Goal: Contribute content

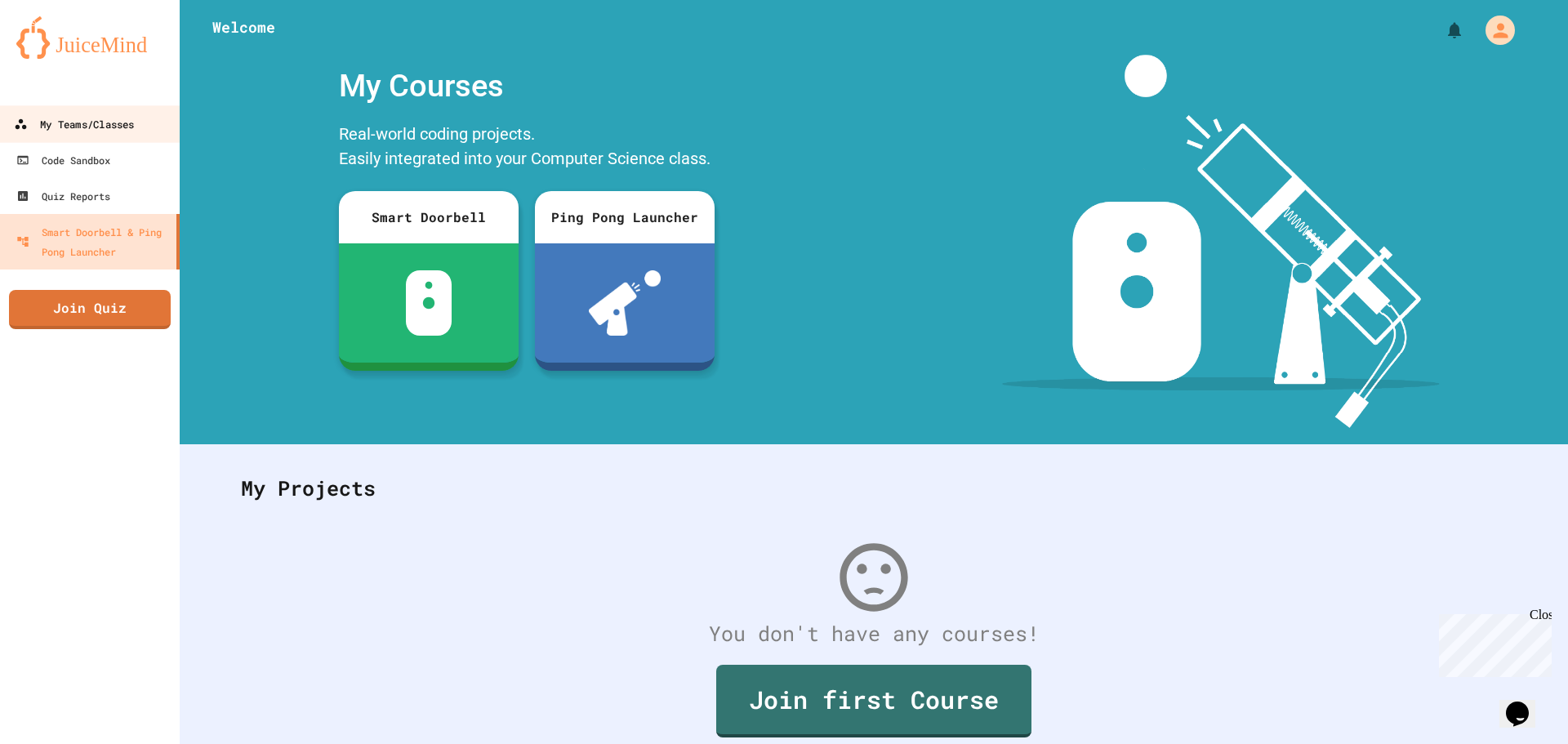
click at [74, 133] on div "My Teams/Classes" at bounding box center [74, 124] width 120 height 20
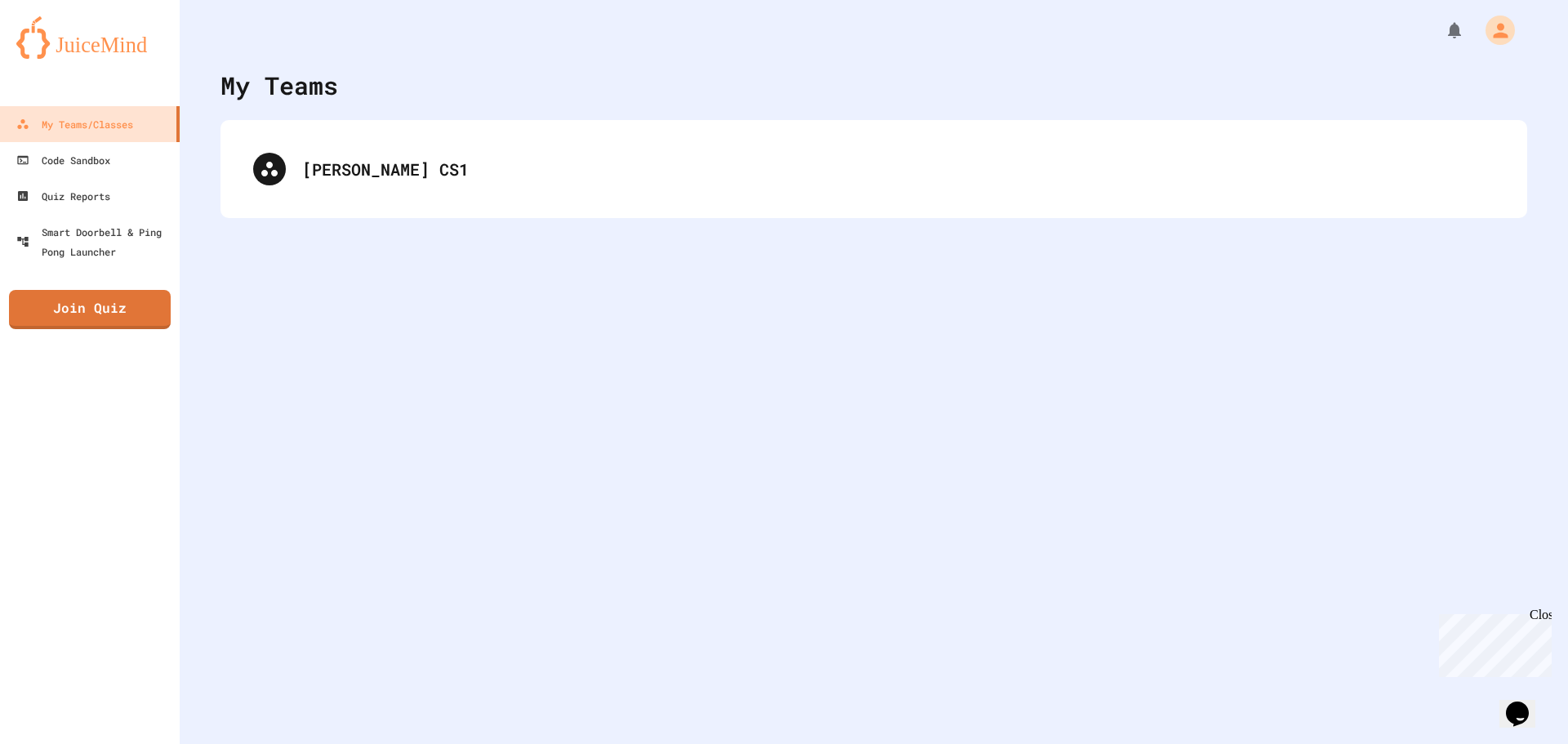
drag, startPoint x: 393, startPoint y: 169, endPoint x: 368, endPoint y: 169, distance: 25.0
click at [369, 169] on div "[PERSON_NAME] CS1" at bounding box center [873, 169] width 1273 height 66
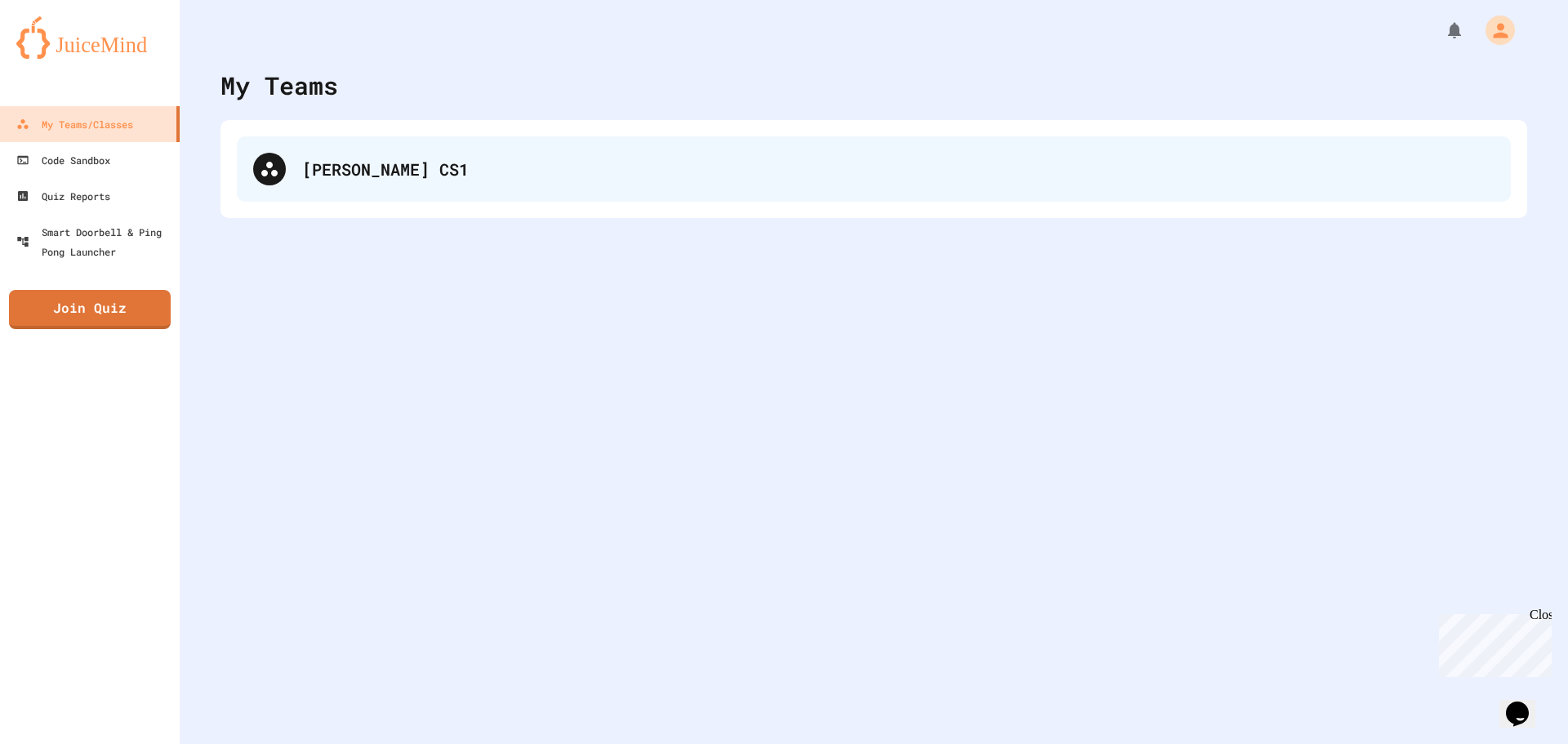
click at [304, 167] on div "[PERSON_NAME] CS1" at bounding box center [897, 169] width 1192 height 24
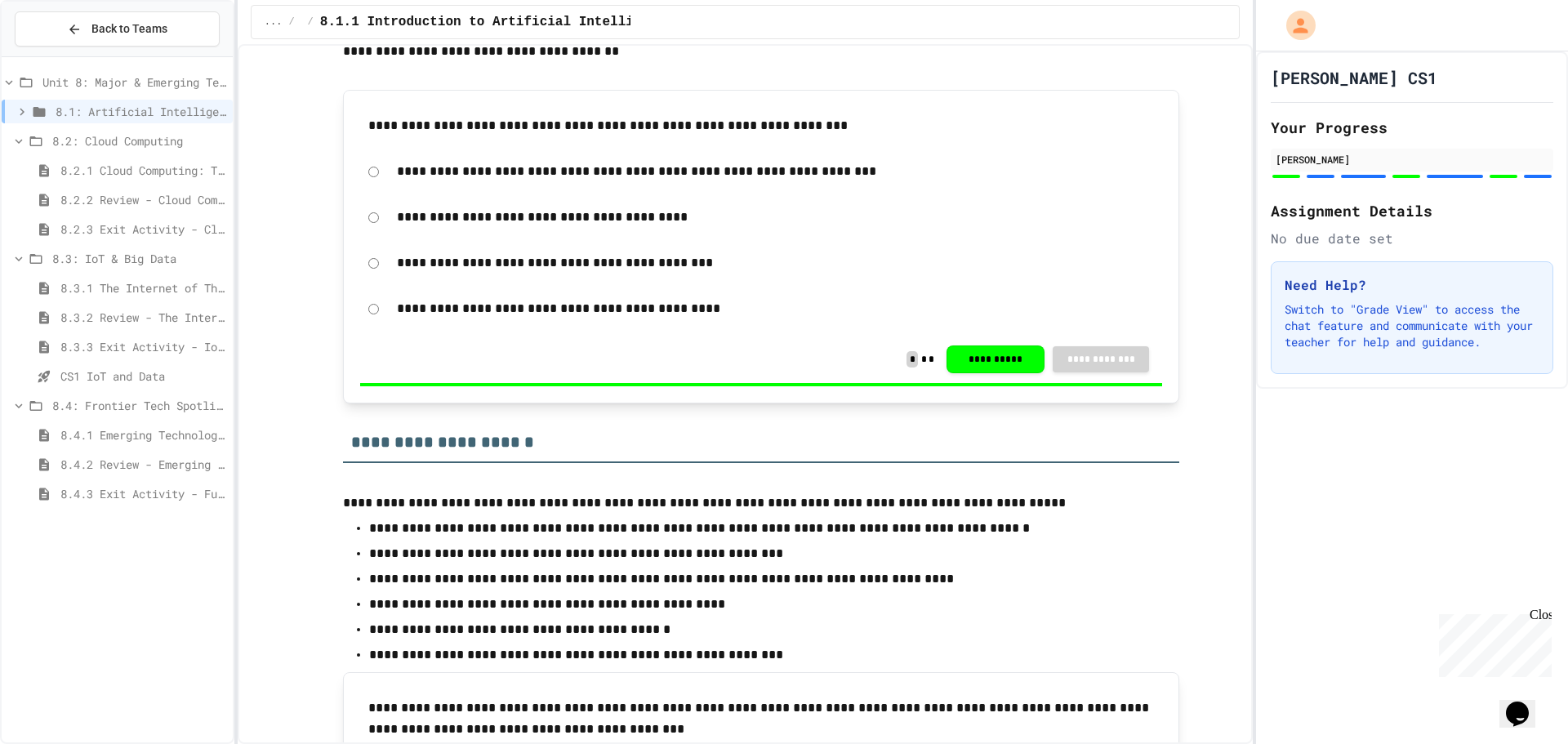
scroll to position [409, 0]
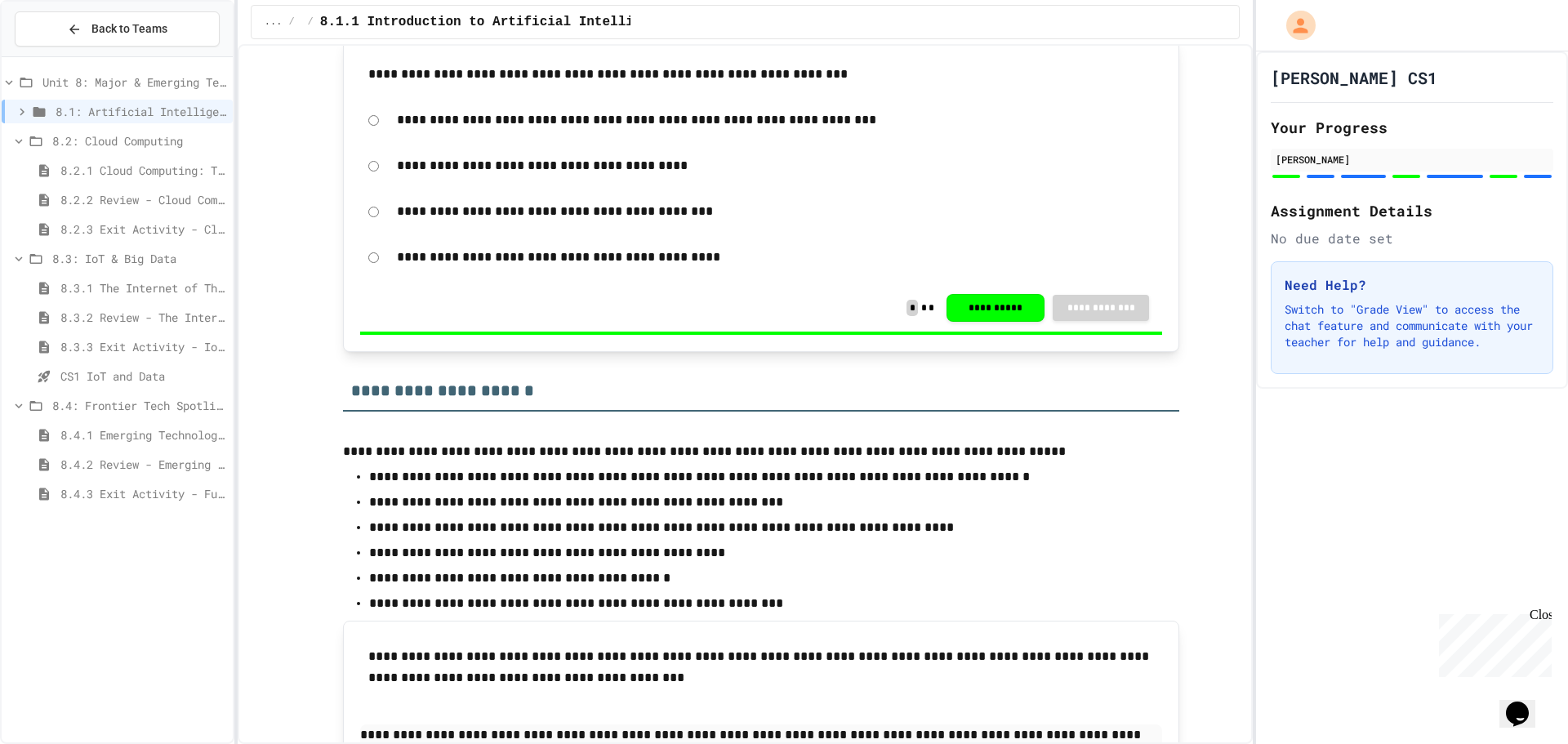
click at [138, 429] on span "8.4.1 Emerging Technologies: Shaping Our Digital Future" at bounding box center [143, 435] width 166 height 18
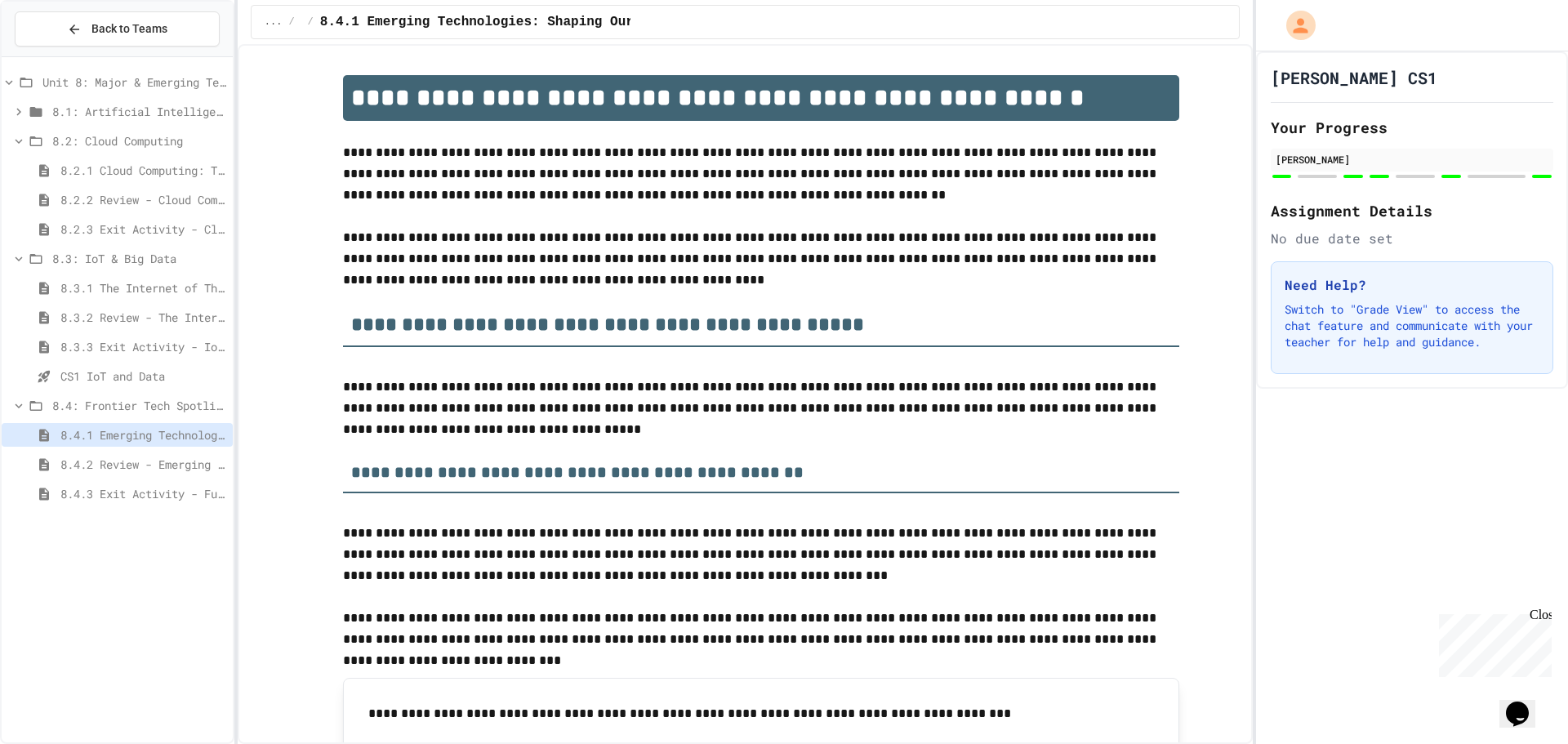
click at [166, 472] on span "8.4.2 Review - Emerging Technologies: Shaping Our Digital Future" at bounding box center [143, 464] width 166 height 18
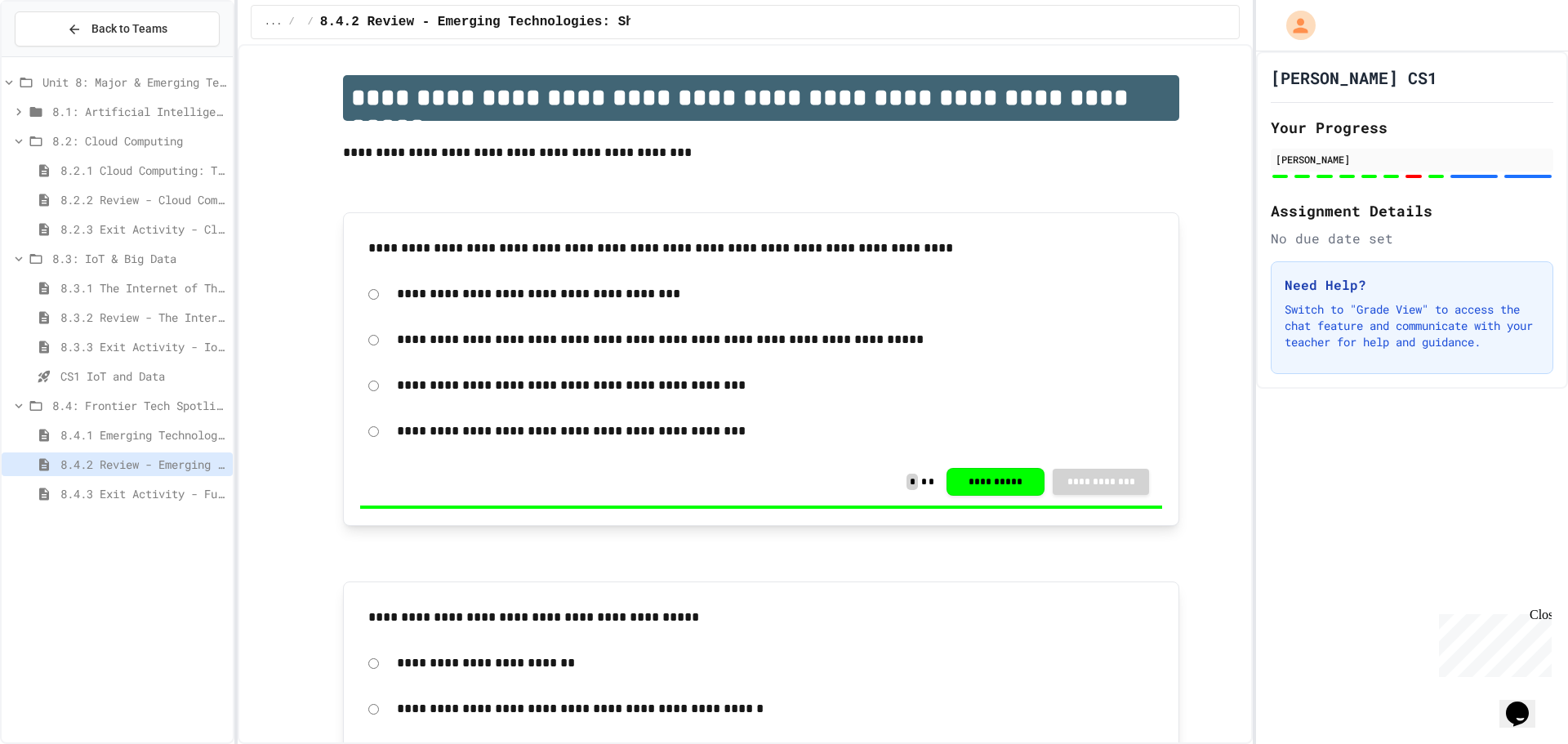
click at [156, 443] on span "8.4.1 Emerging Technologies: Shaping Our Digital Future" at bounding box center [143, 435] width 166 height 18
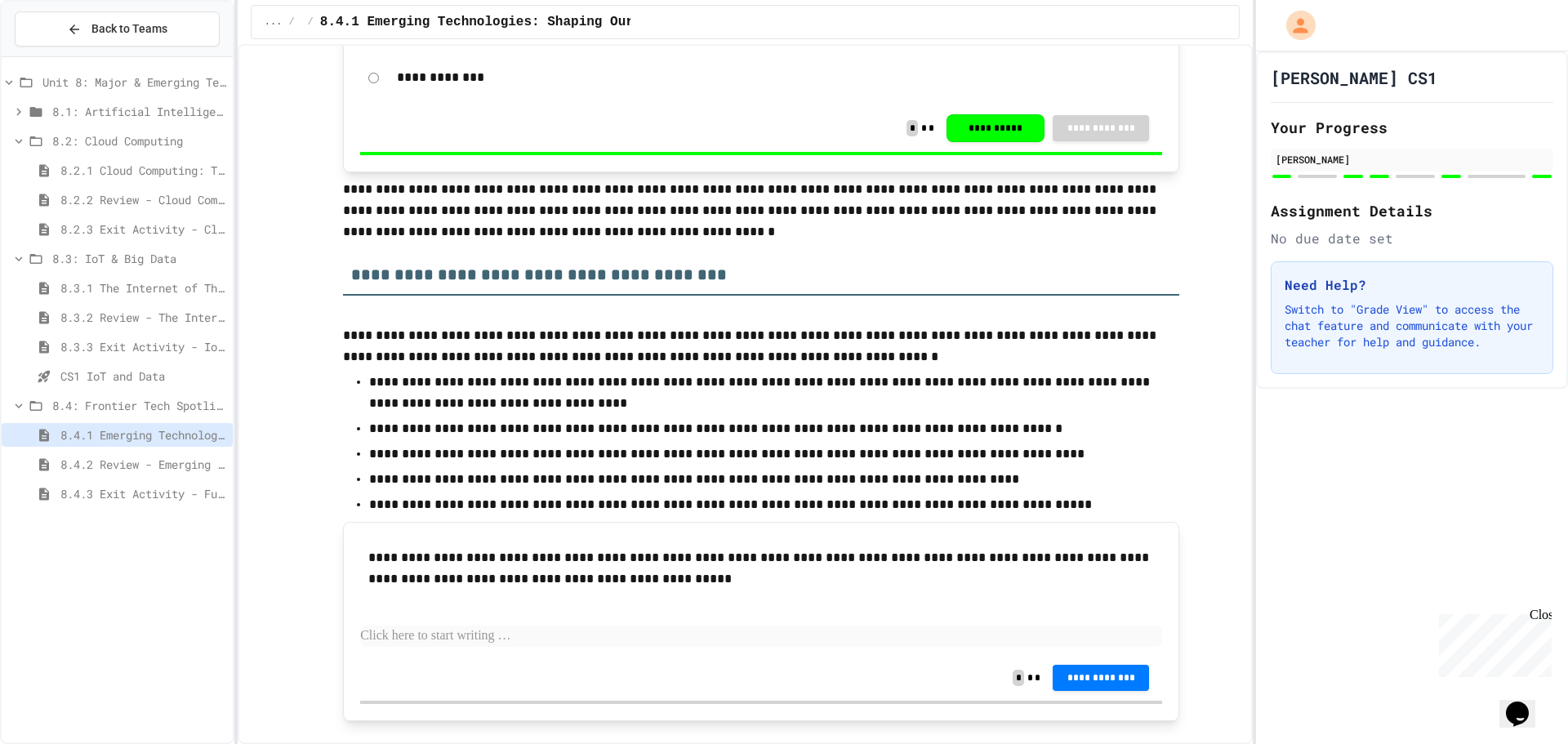
scroll to position [1143, 0]
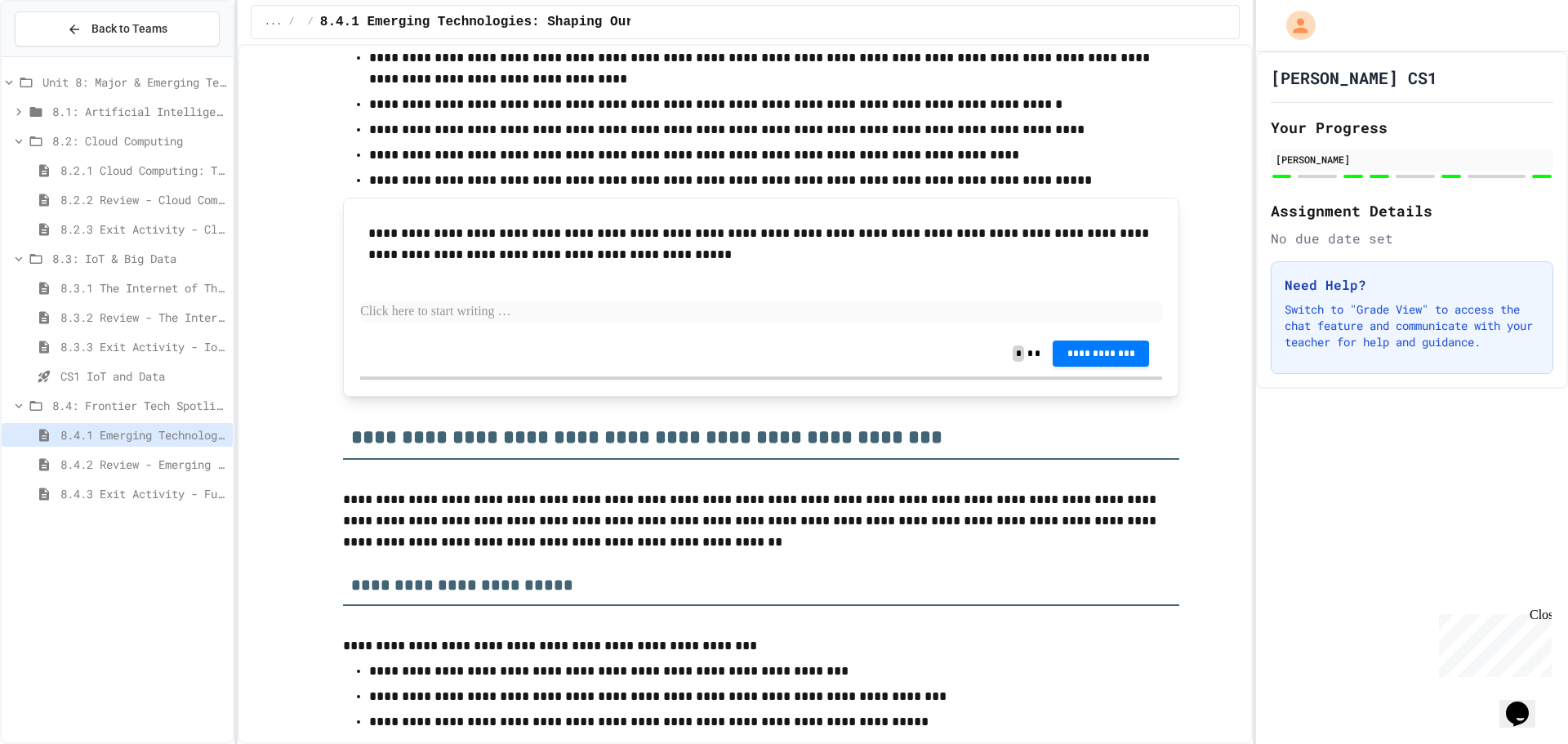
click at [501, 328] on div "**********" at bounding box center [761, 272] width 802 height 116
click at [499, 320] on p at bounding box center [761, 311] width 802 height 21
click at [508, 307] on p at bounding box center [761, 311] width 802 height 21
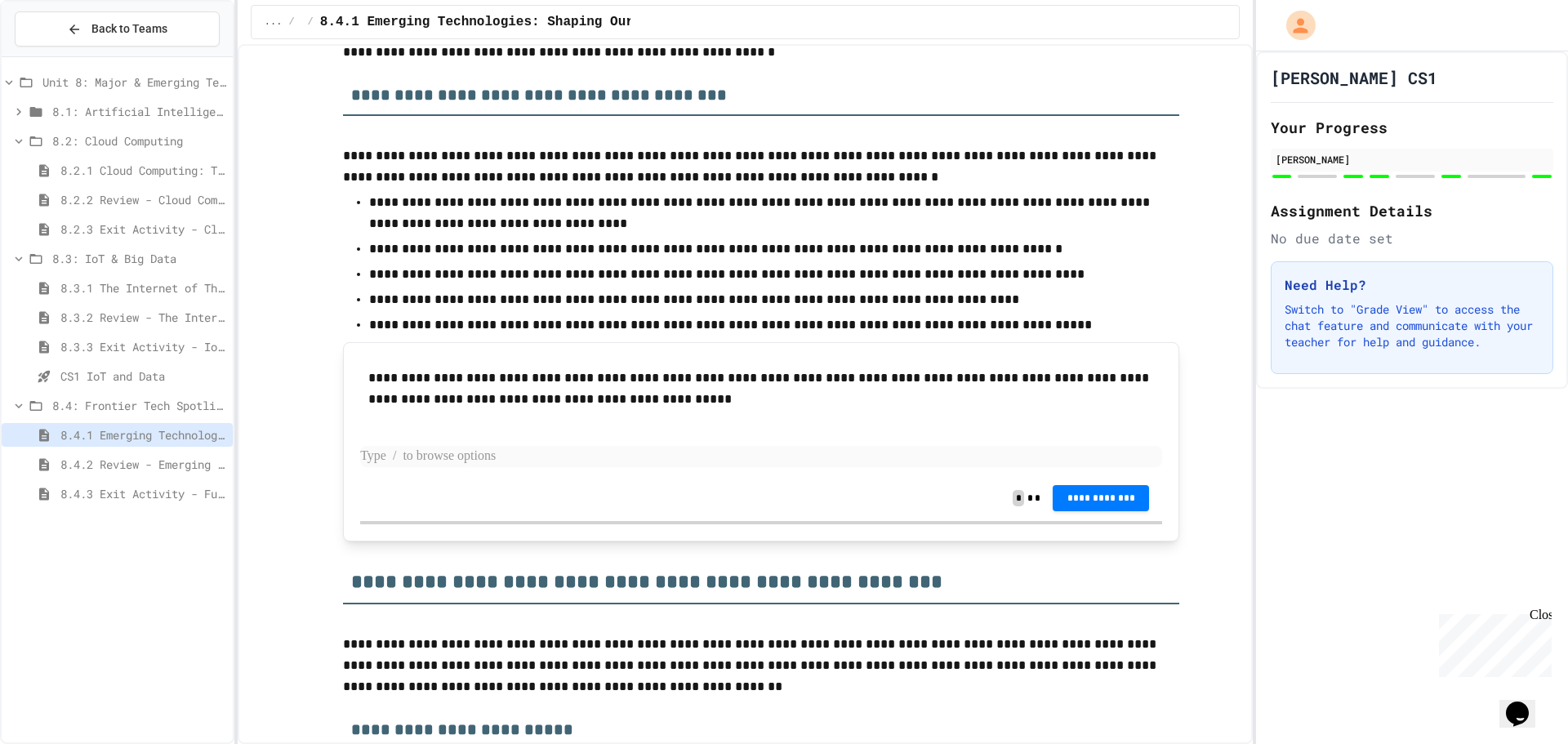
scroll to position [980, 0]
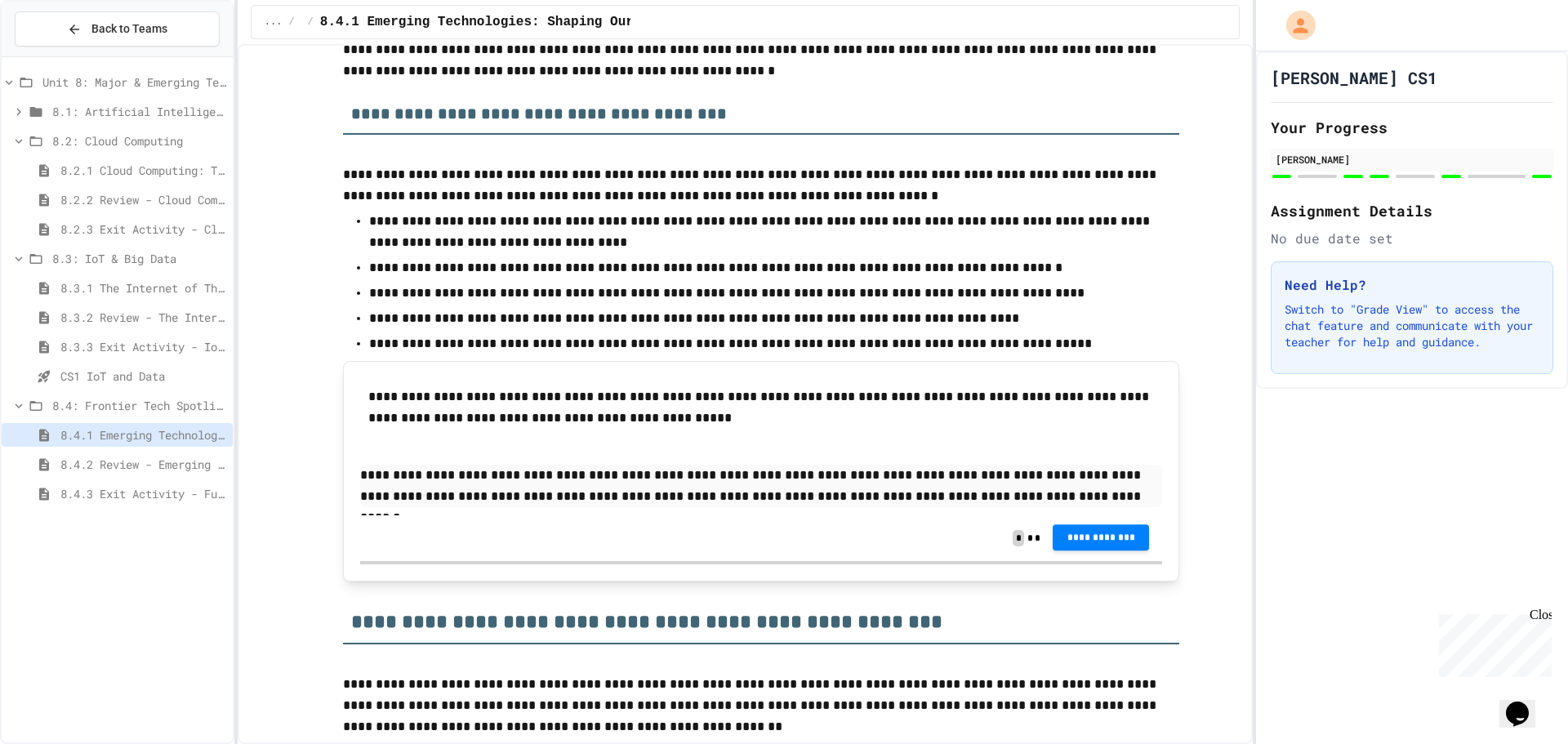
click at [1092, 535] on span "**********" at bounding box center [1100, 537] width 70 height 13
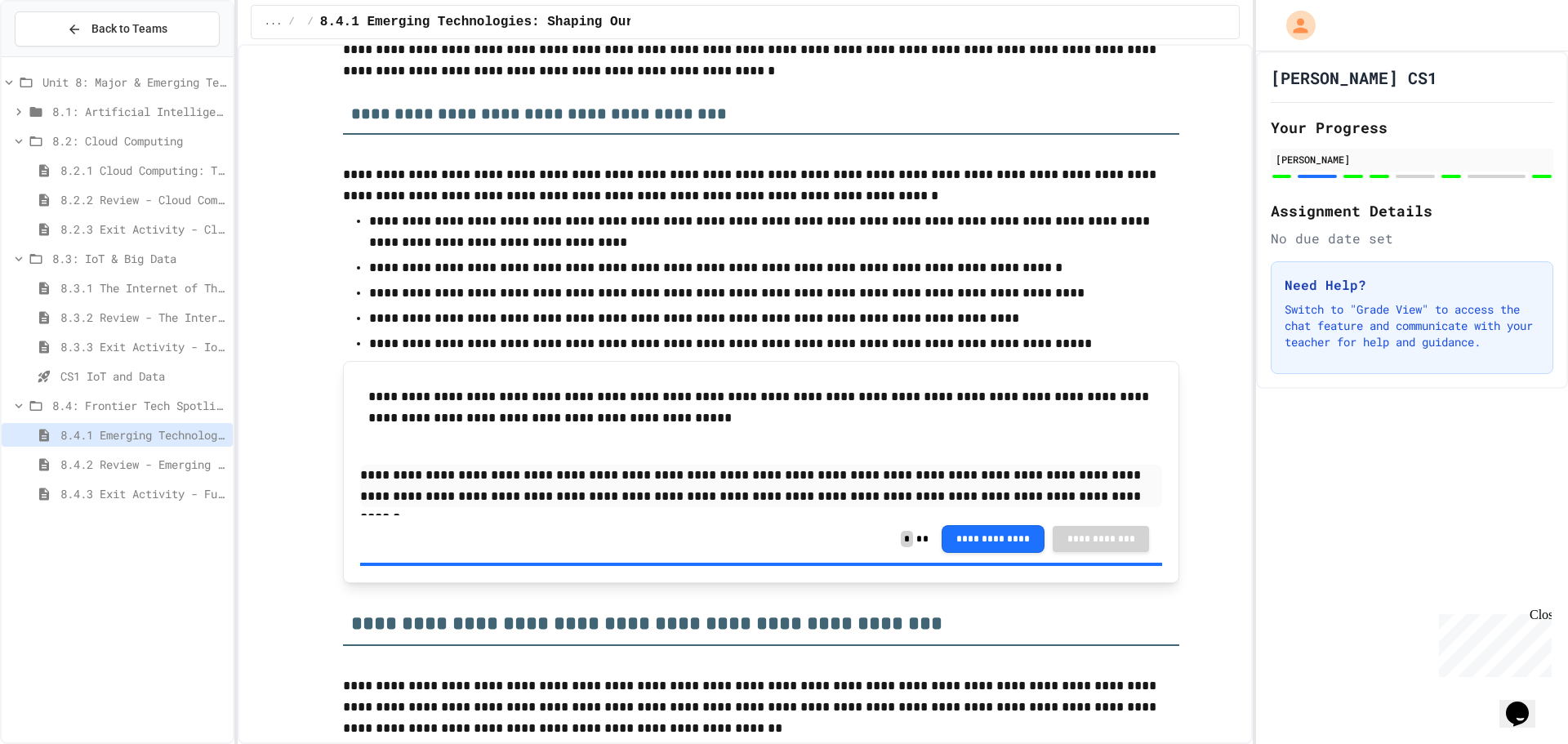
click at [142, 410] on span "8.4: Frontier Tech Spotlight" at bounding box center [139, 405] width 174 height 18
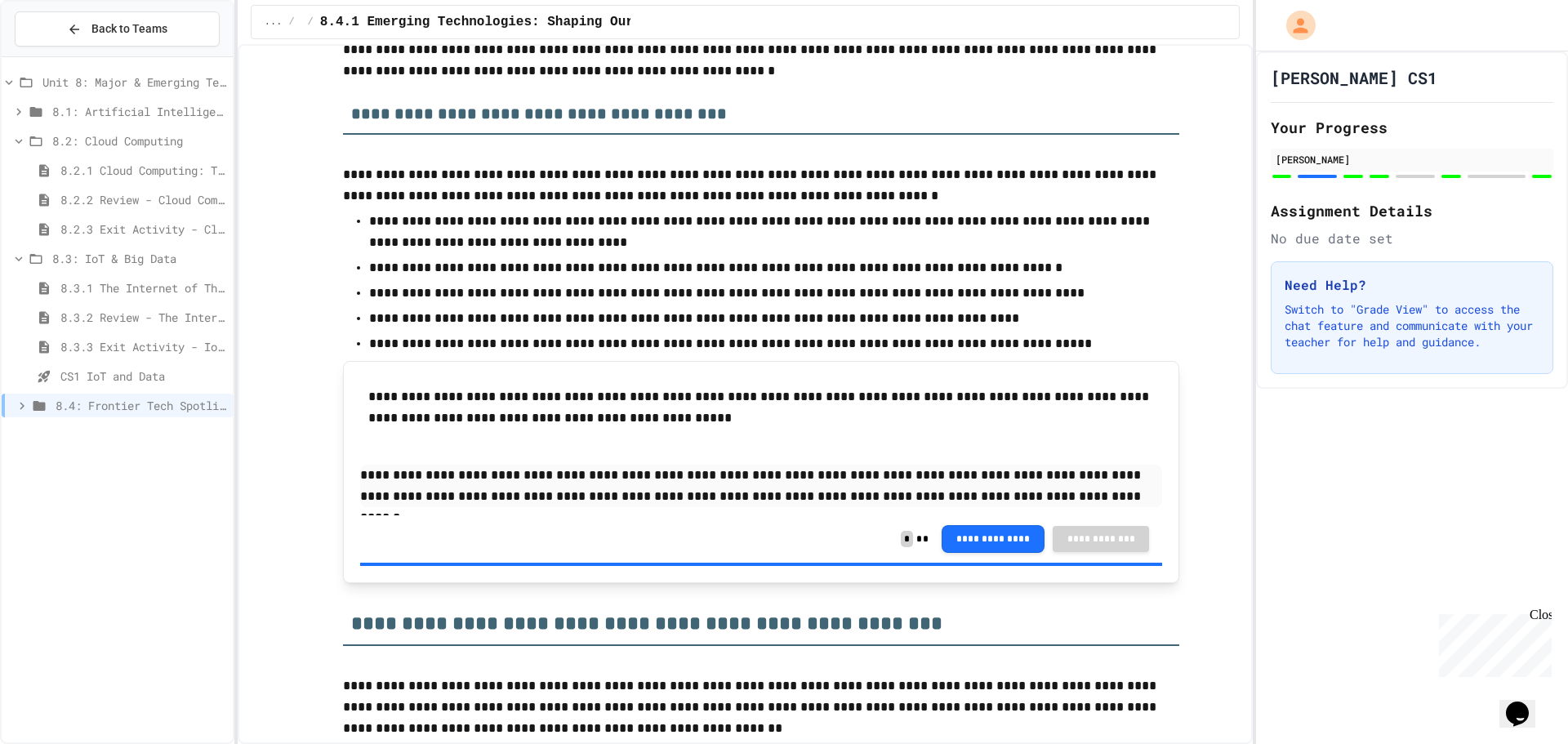
click at [144, 404] on span "8.4: Frontier Tech Spotlight" at bounding box center [141, 405] width 170 height 18
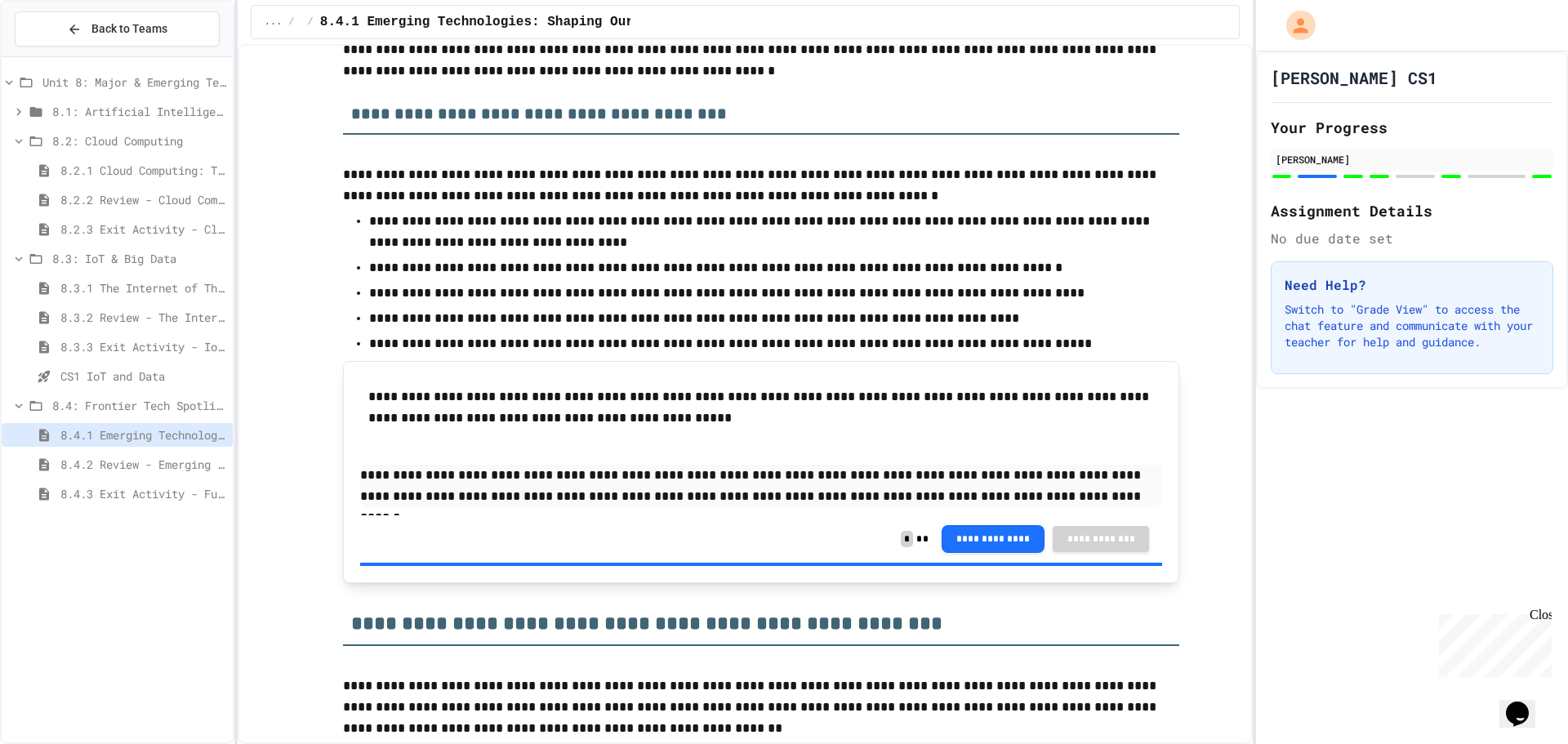
click at [145, 463] on span "8.4.2 Review - Emerging Technologies: Shaping Our Digital Future" at bounding box center [143, 464] width 166 height 18
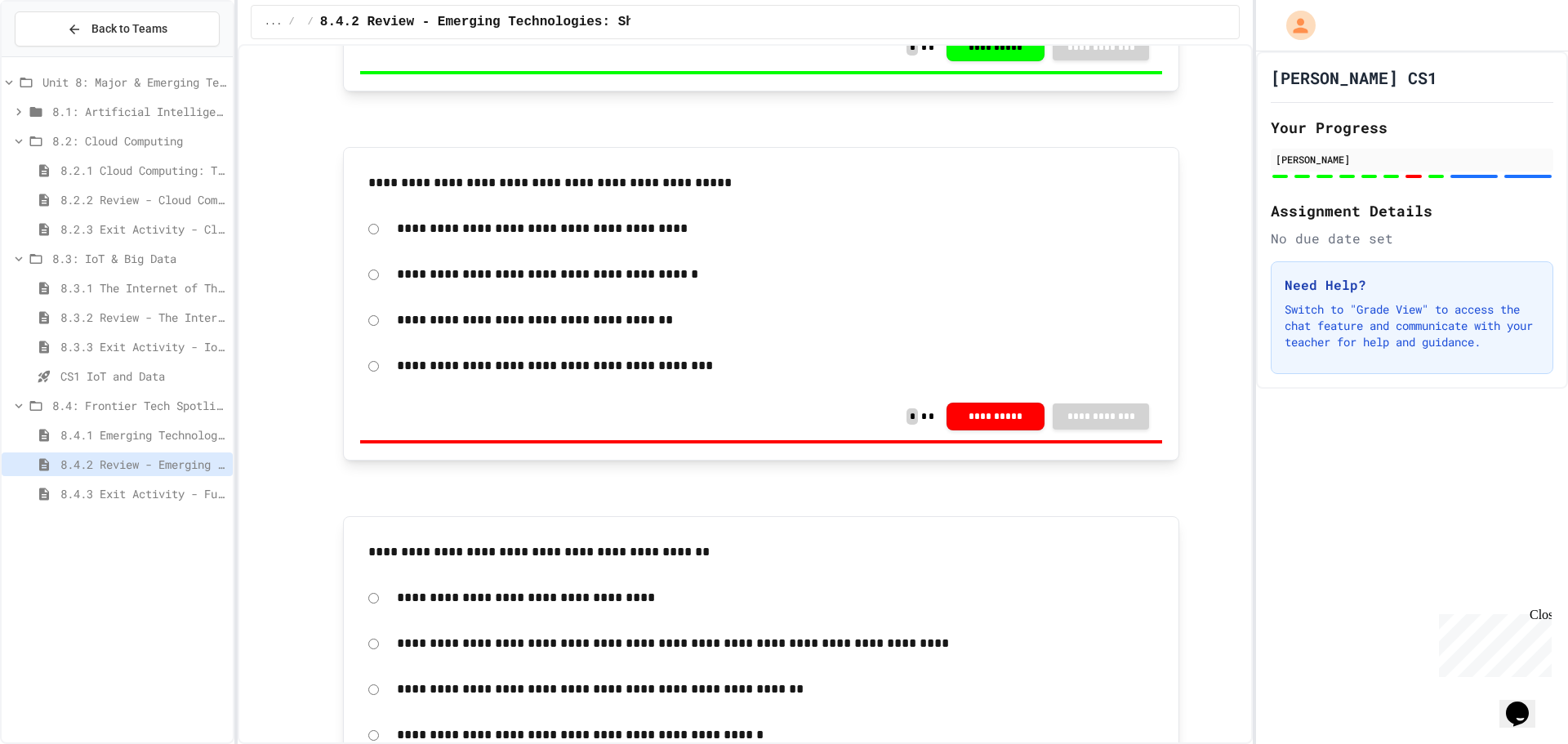
scroll to position [2287, 0]
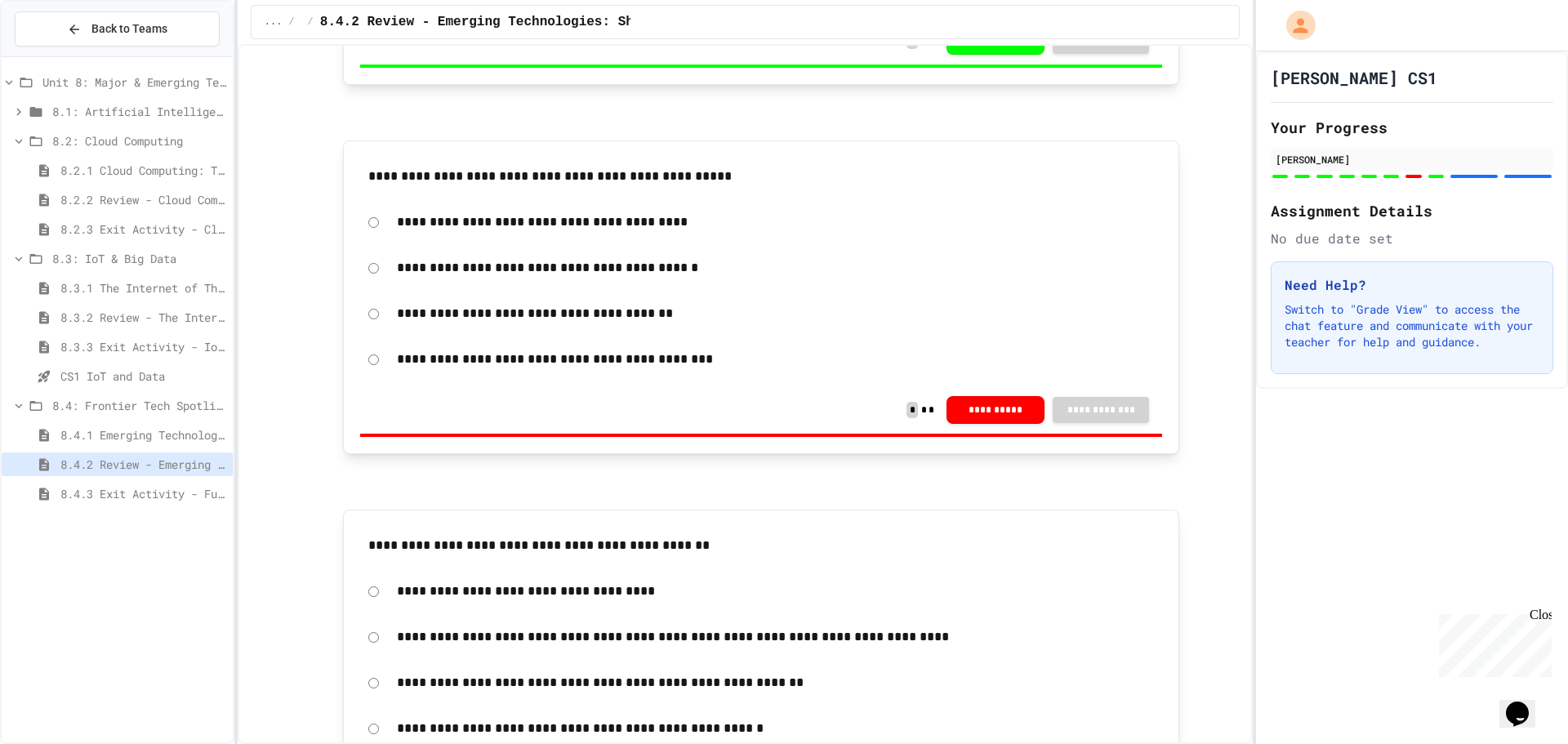
click at [369, 321] on div "**********" at bounding box center [761, 313] width 802 height 38
click at [977, 408] on button "**********" at bounding box center [996, 410] width 98 height 28
drag, startPoint x: 764, startPoint y: 401, endPoint x: 773, endPoint y: 397, distance: 9.8
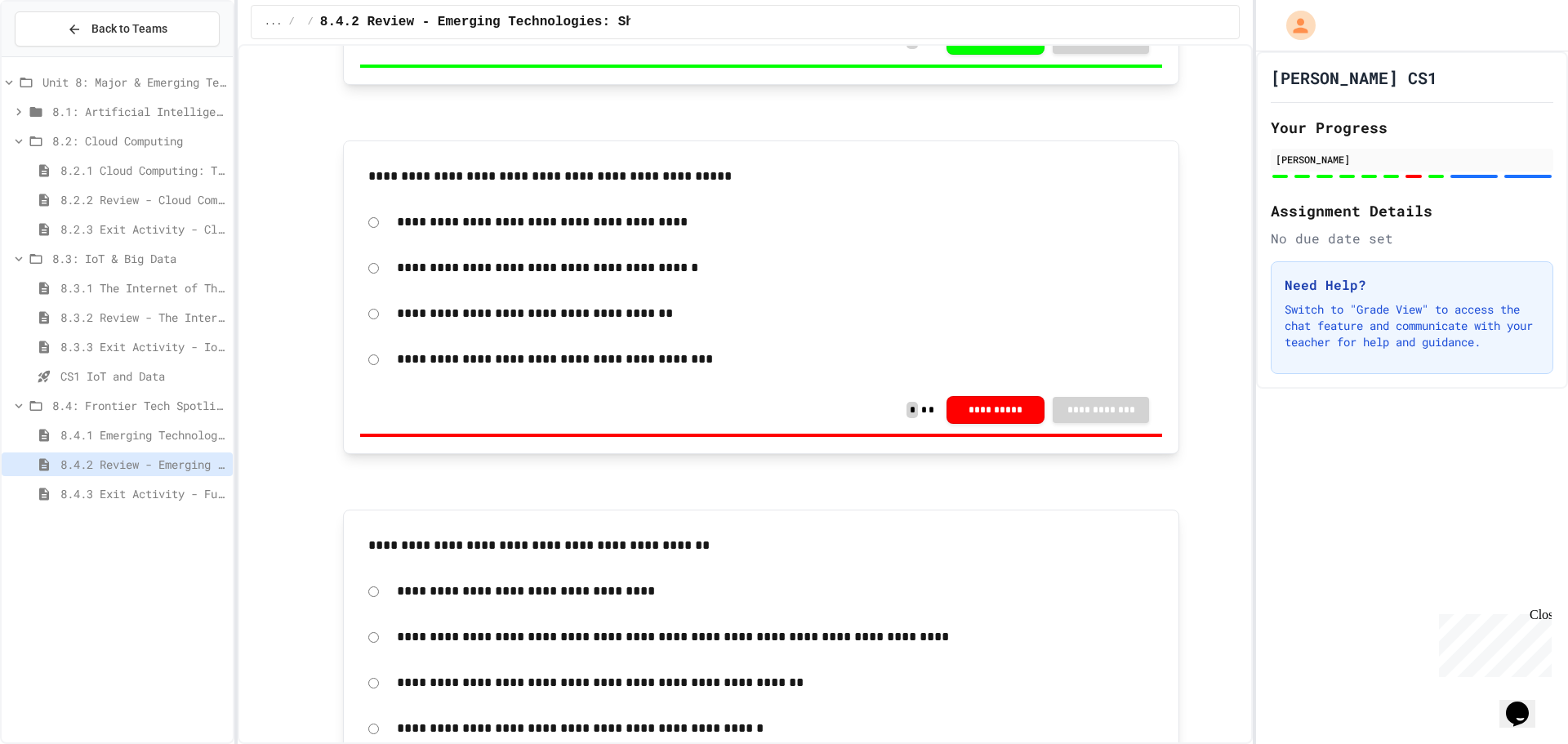
click at [132, 446] on div "8.4.1 Emerging Technologies: Shaping Our Digital Future" at bounding box center [117, 435] width 231 height 24
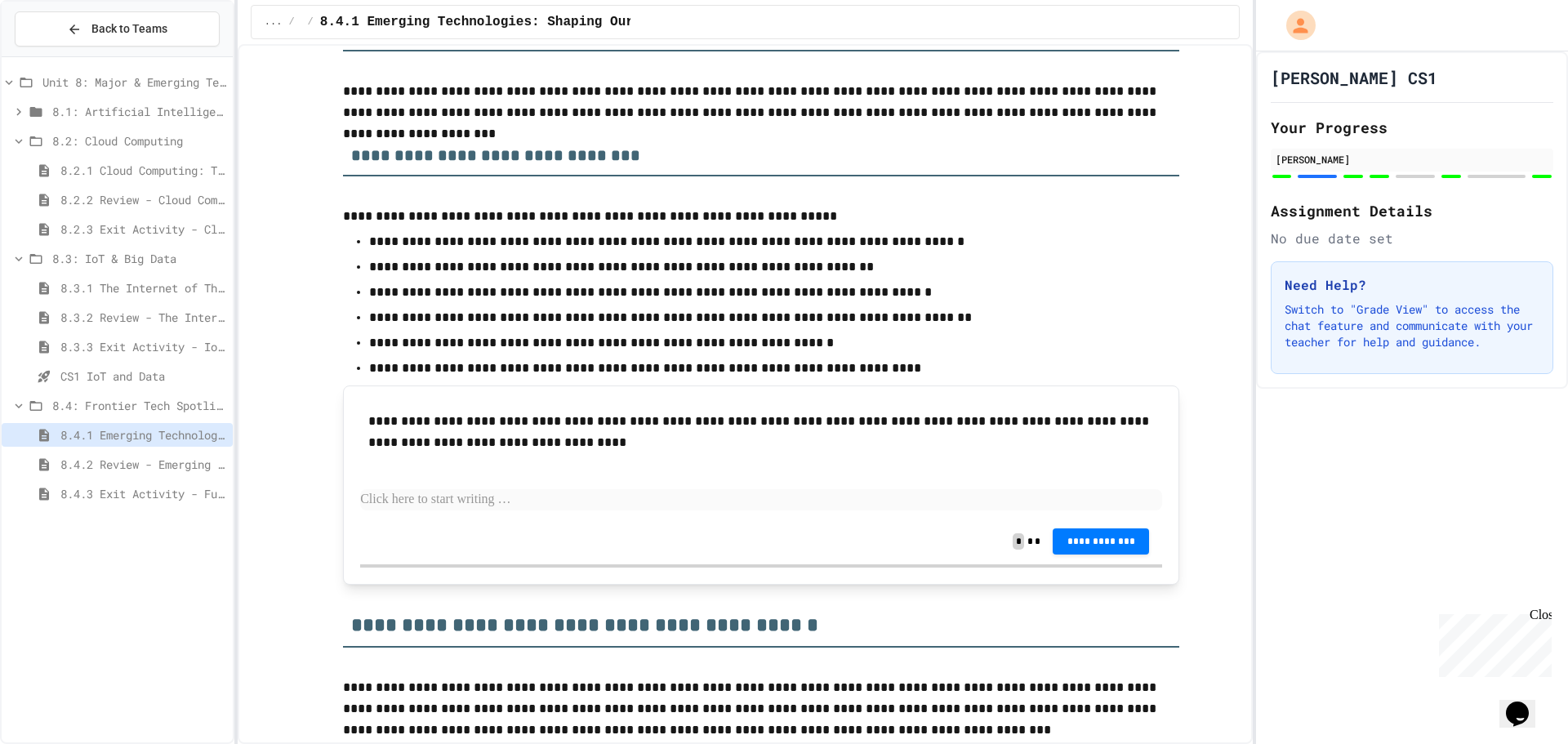
scroll to position [3757, 0]
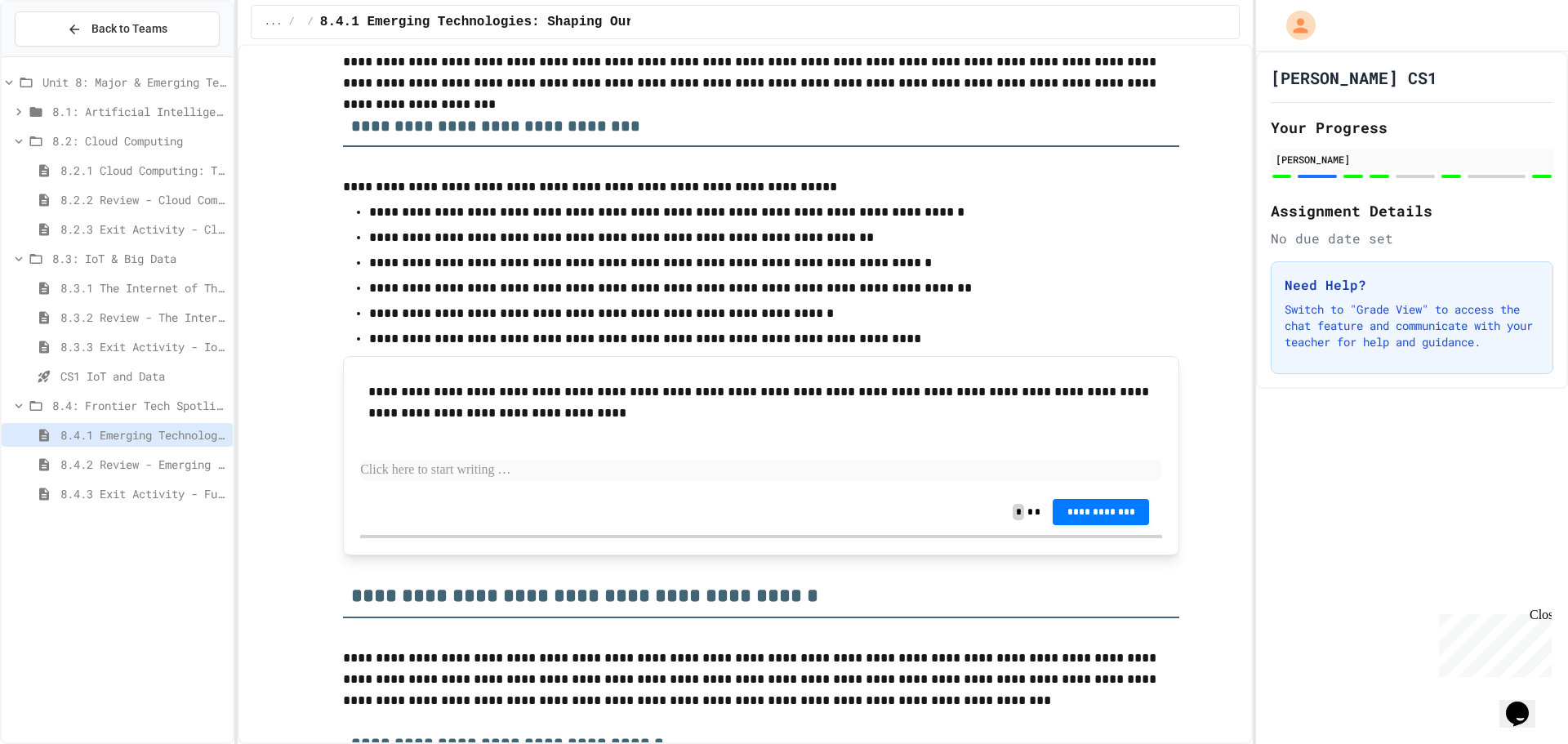
click at [614, 466] on p at bounding box center [761, 470] width 802 height 21
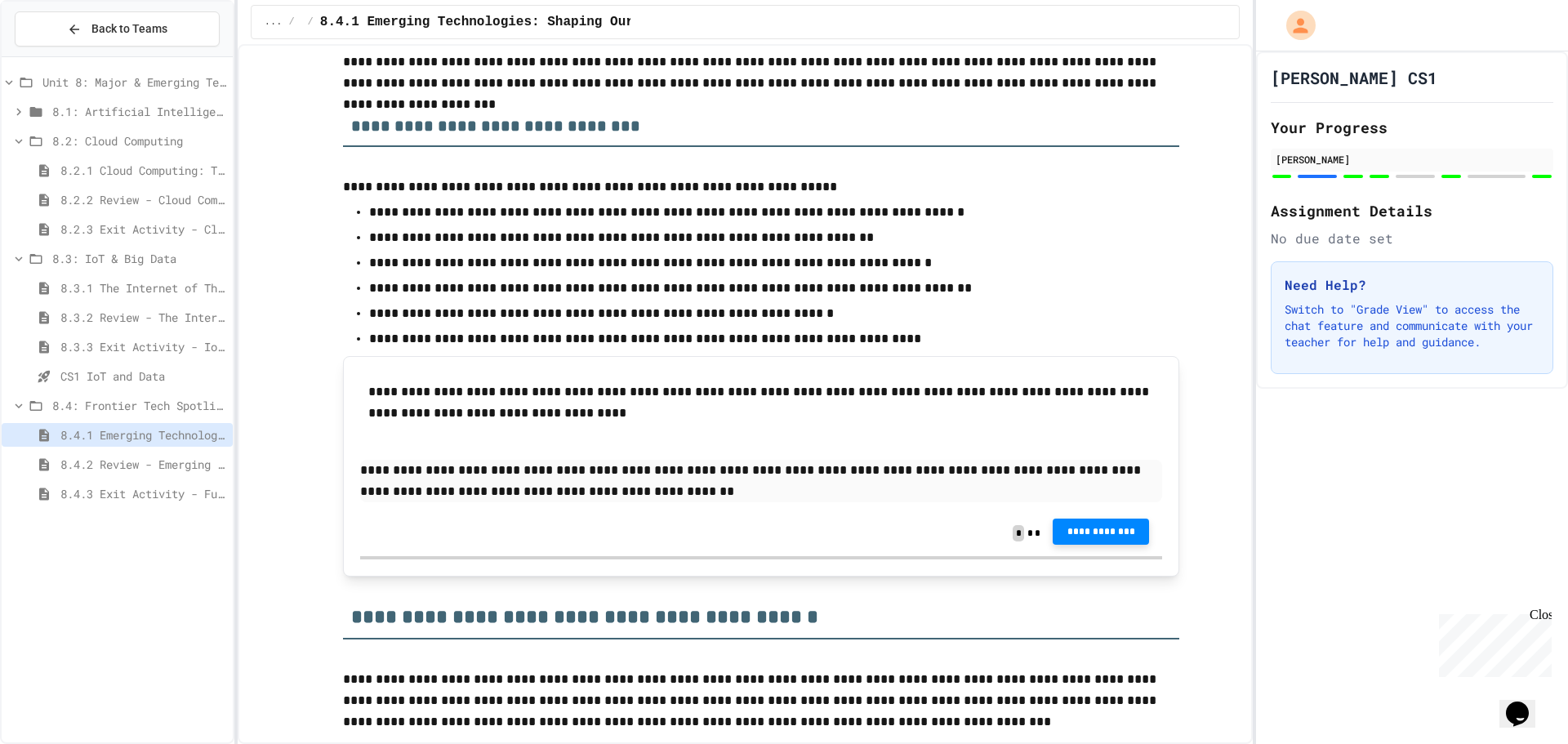
click at [1098, 526] on span "**********" at bounding box center [1100, 532] width 70 height 13
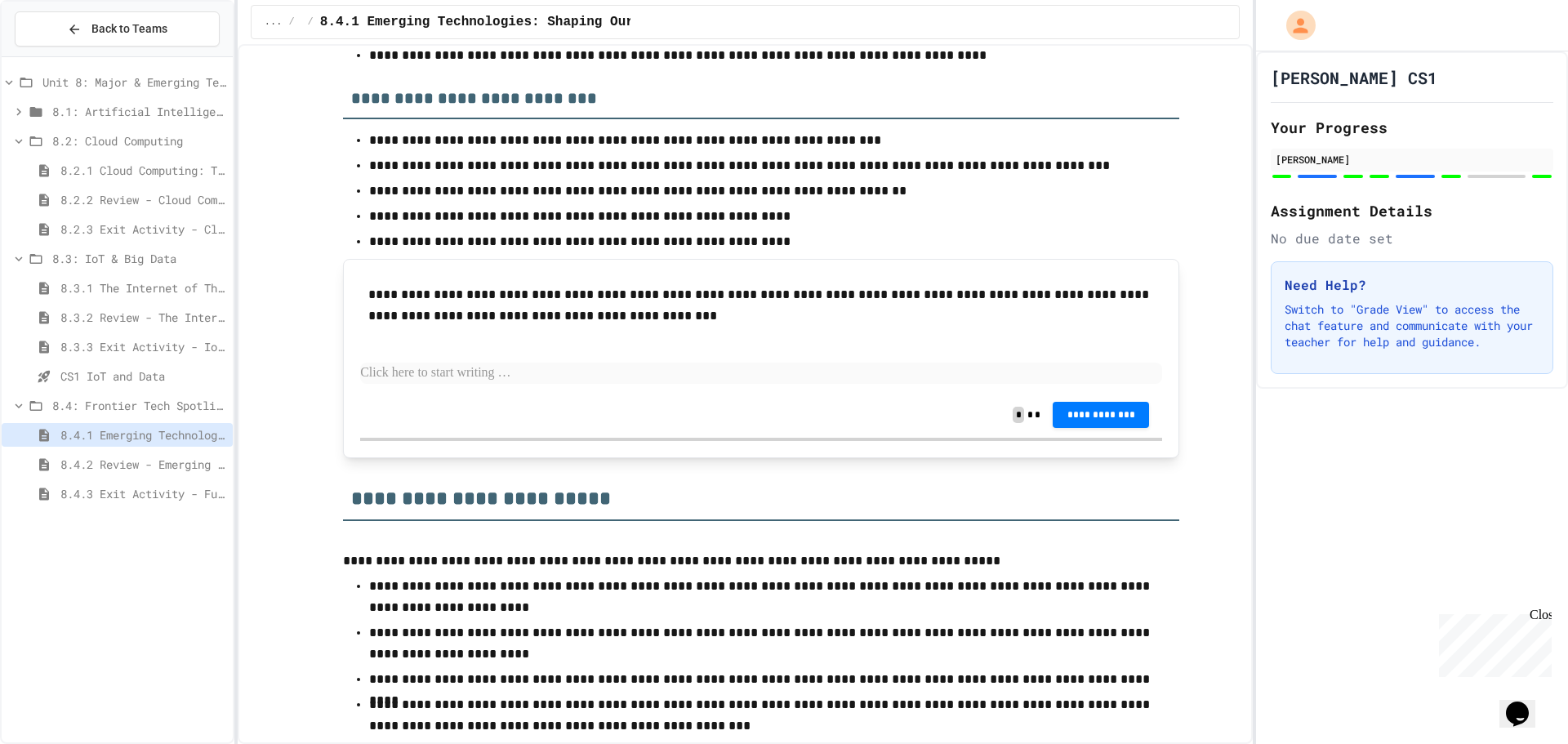
scroll to position [5963, 0]
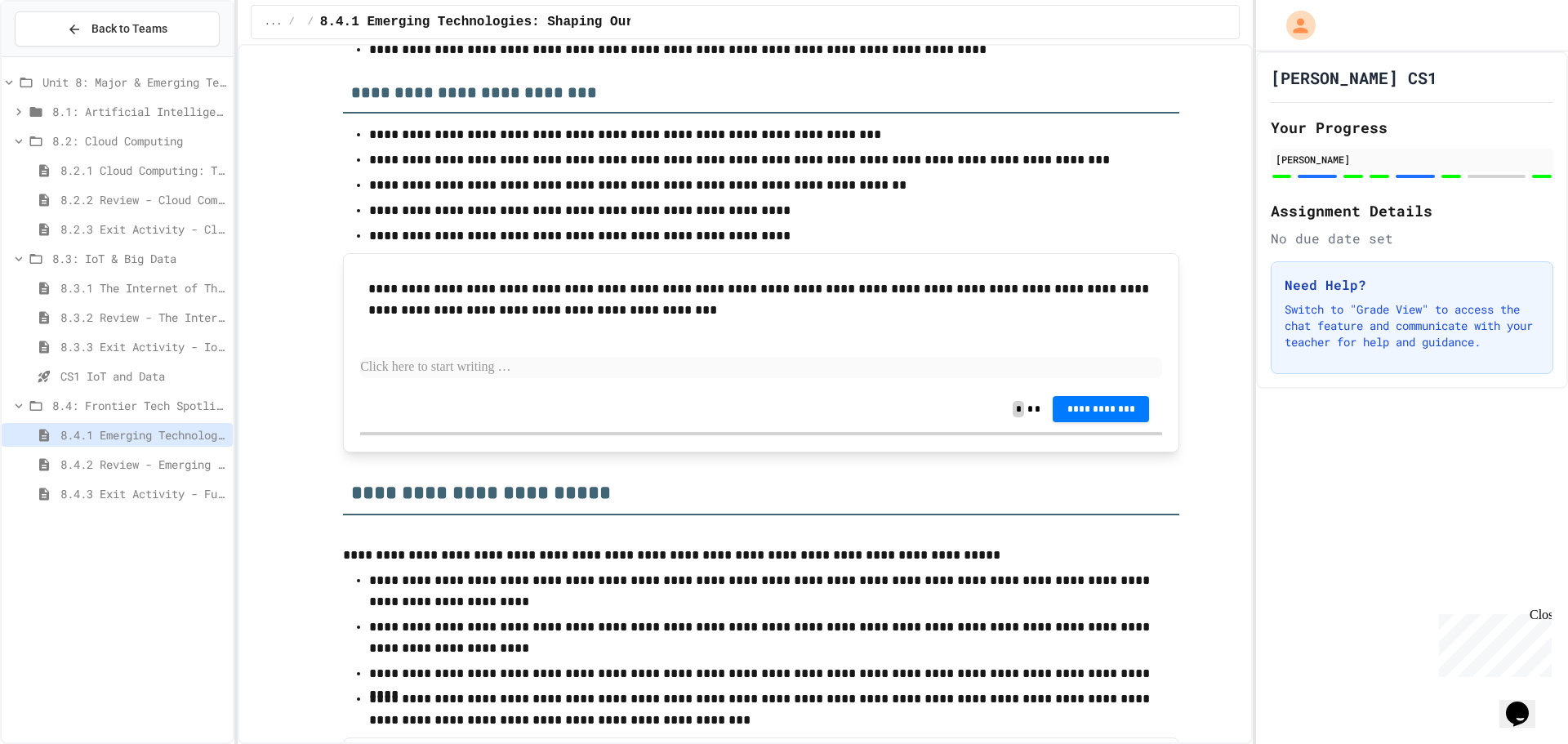
click at [494, 364] on p at bounding box center [761, 367] width 802 height 21
click at [477, 372] on p at bounding box center [761, 367] width 802 height 21
click at [769, 367] on p "**********" at bounding box center [761, 367] width 802 height 21
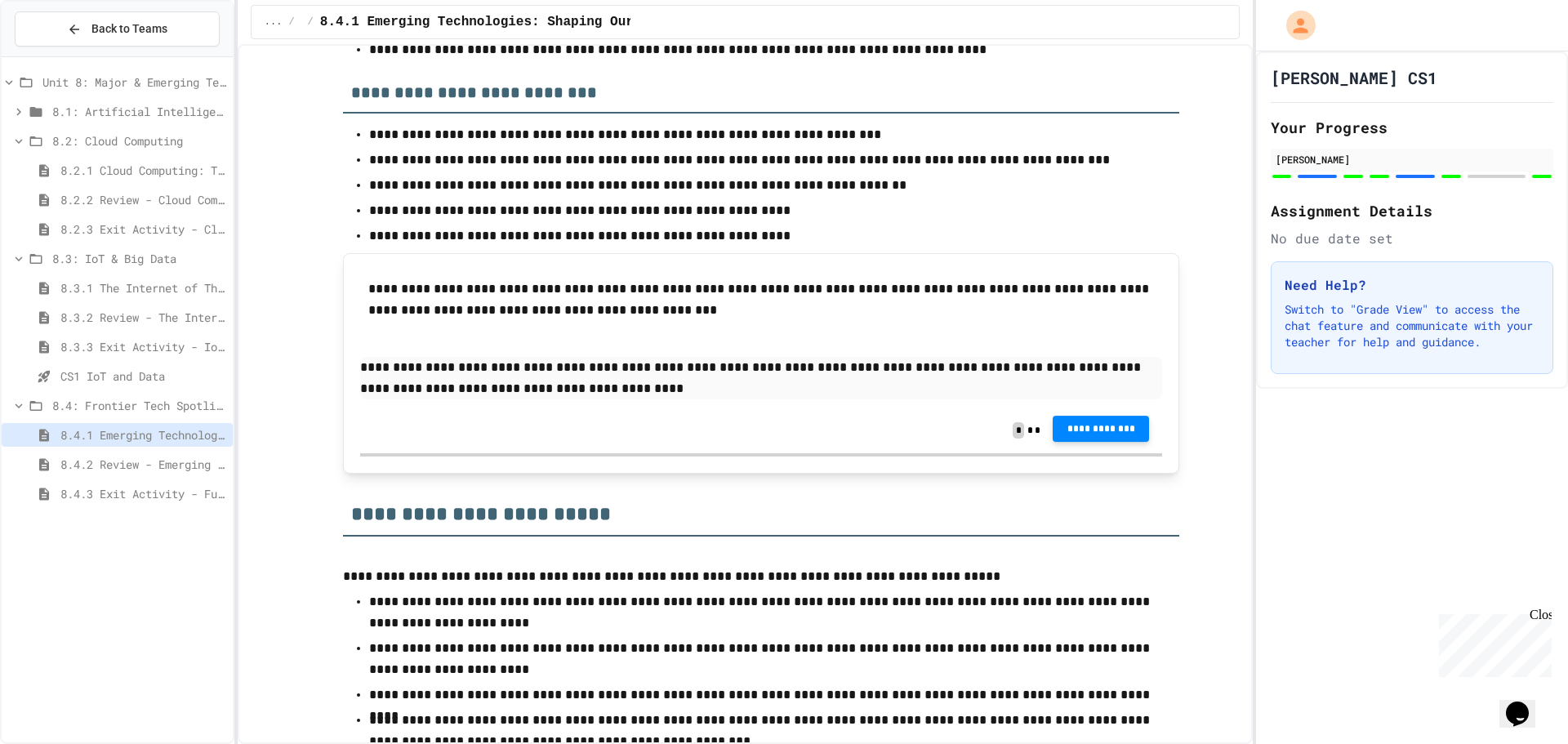
click at [1097, 430] on span "**********" at bounding box center [1100, 429] width 70 height 13
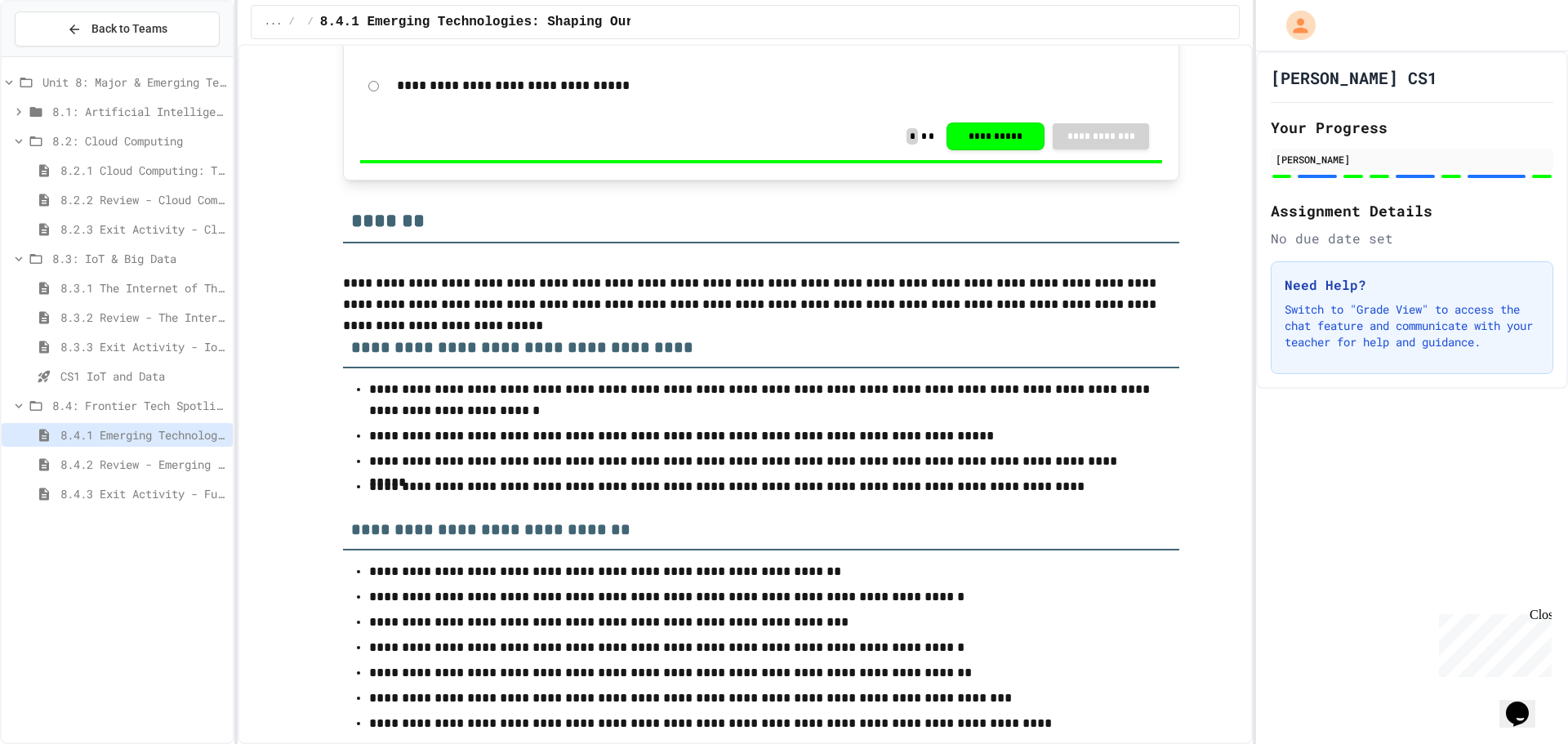
scroll to position [6996, 0]
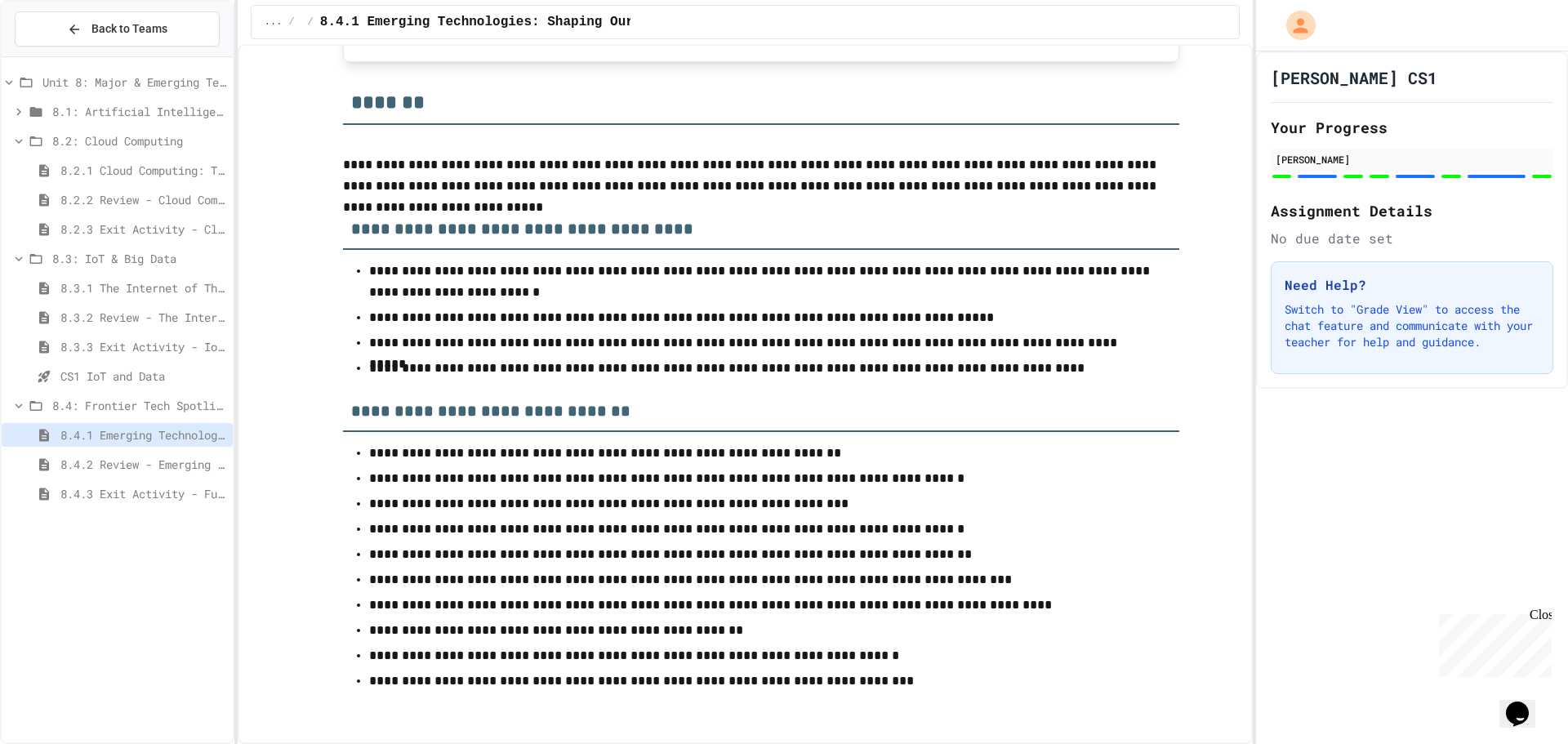
click at [104, 463] on span "8.4.2 Review - Emerging Technologies: Shaping Our Digital Future" at bounding box center [143, 464] width 166 height 18
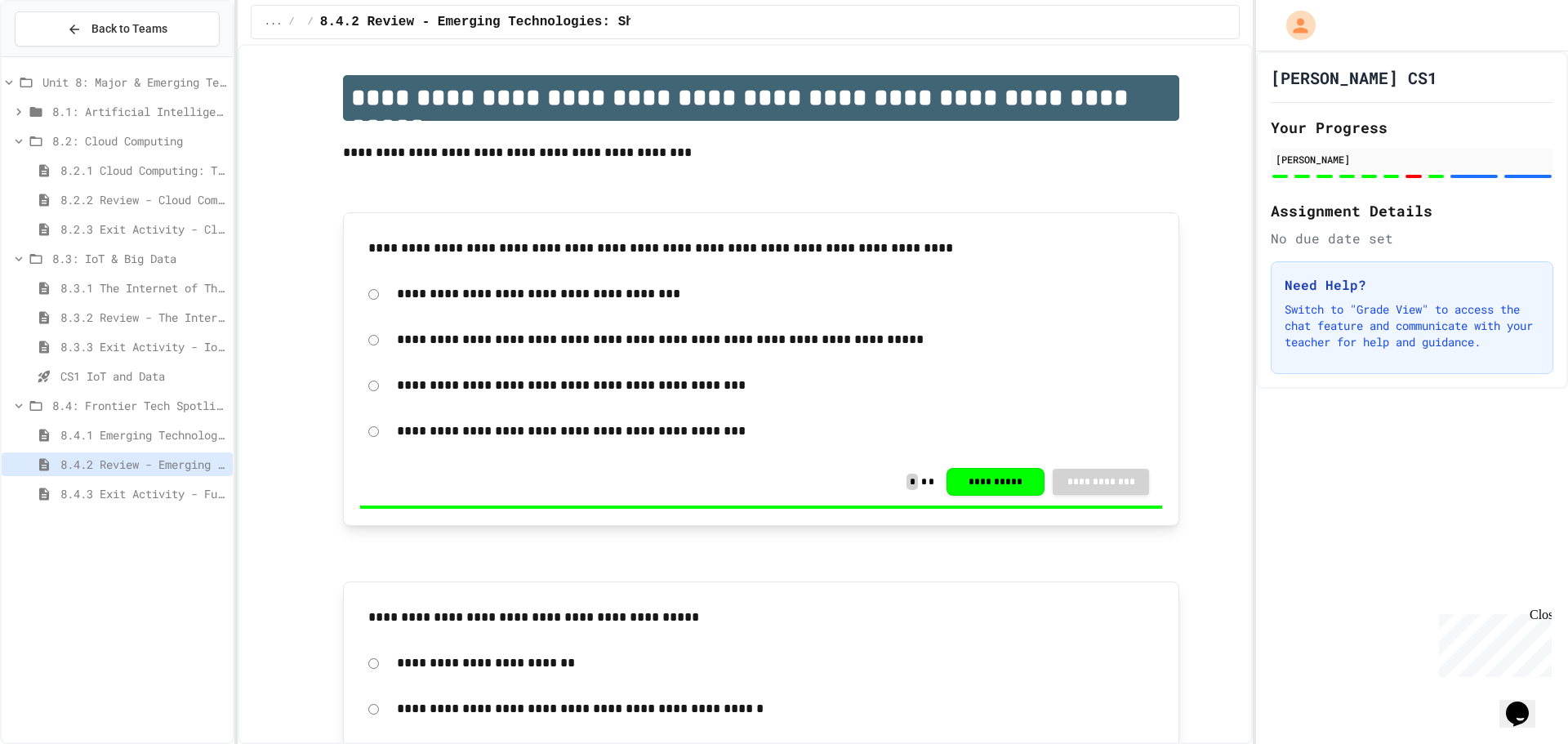
click at [176, 498] on span "8.4.3 Exit Activity - Future Tech Challenge" at bounding box center [143, 494] width 166 height 18
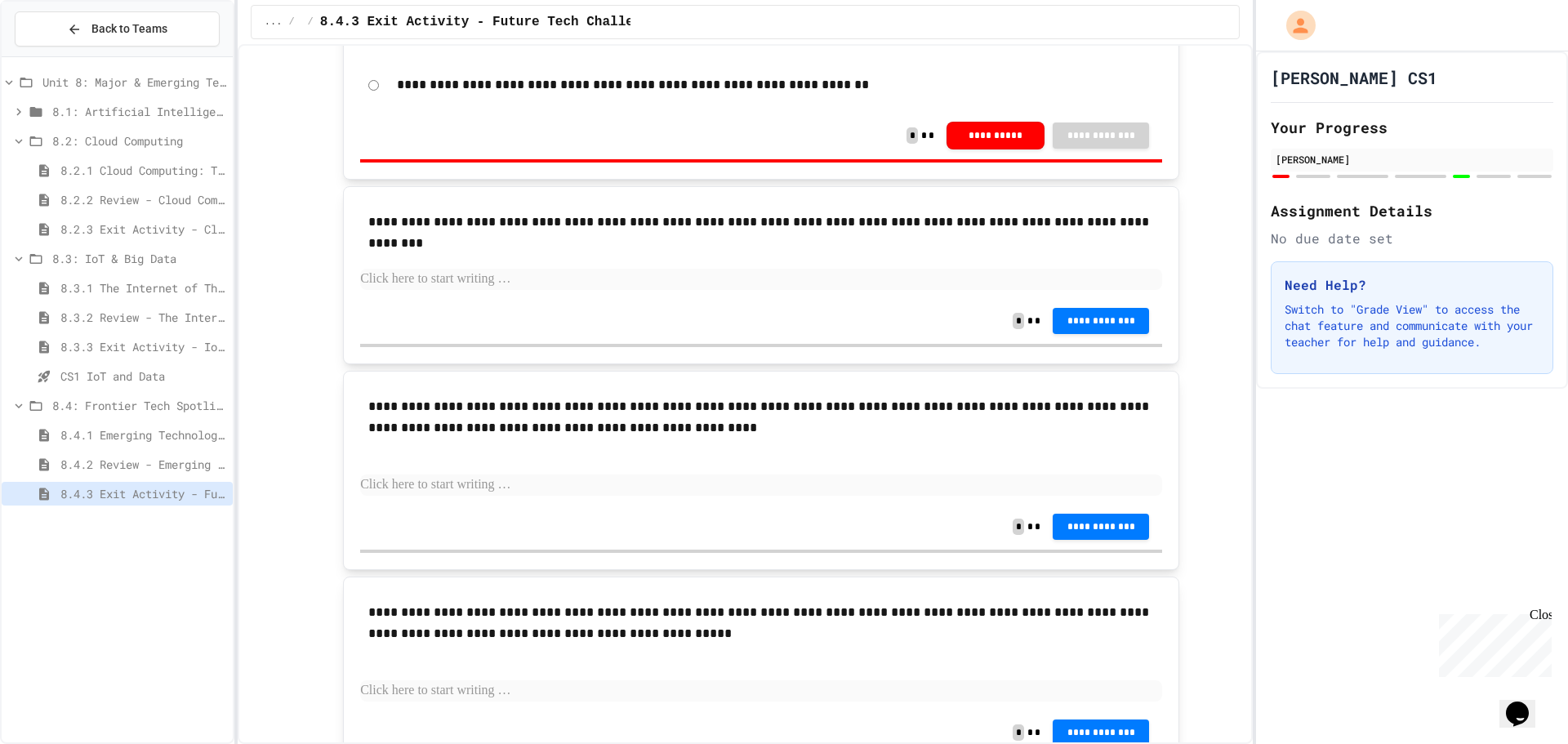
scroll to position [572, 0]
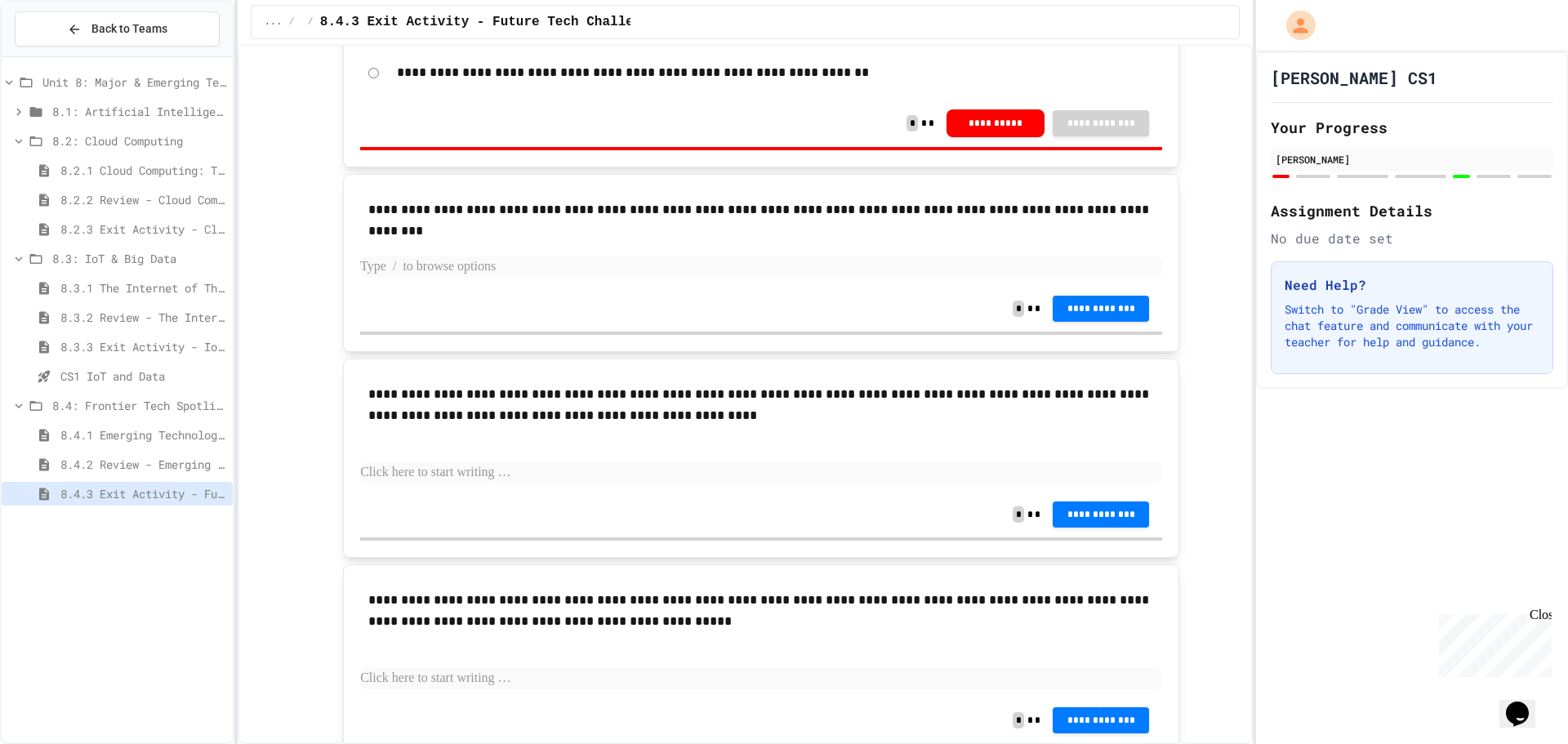
click at [649, 265] on p at bounding box center [761, 267] width 802 height 21
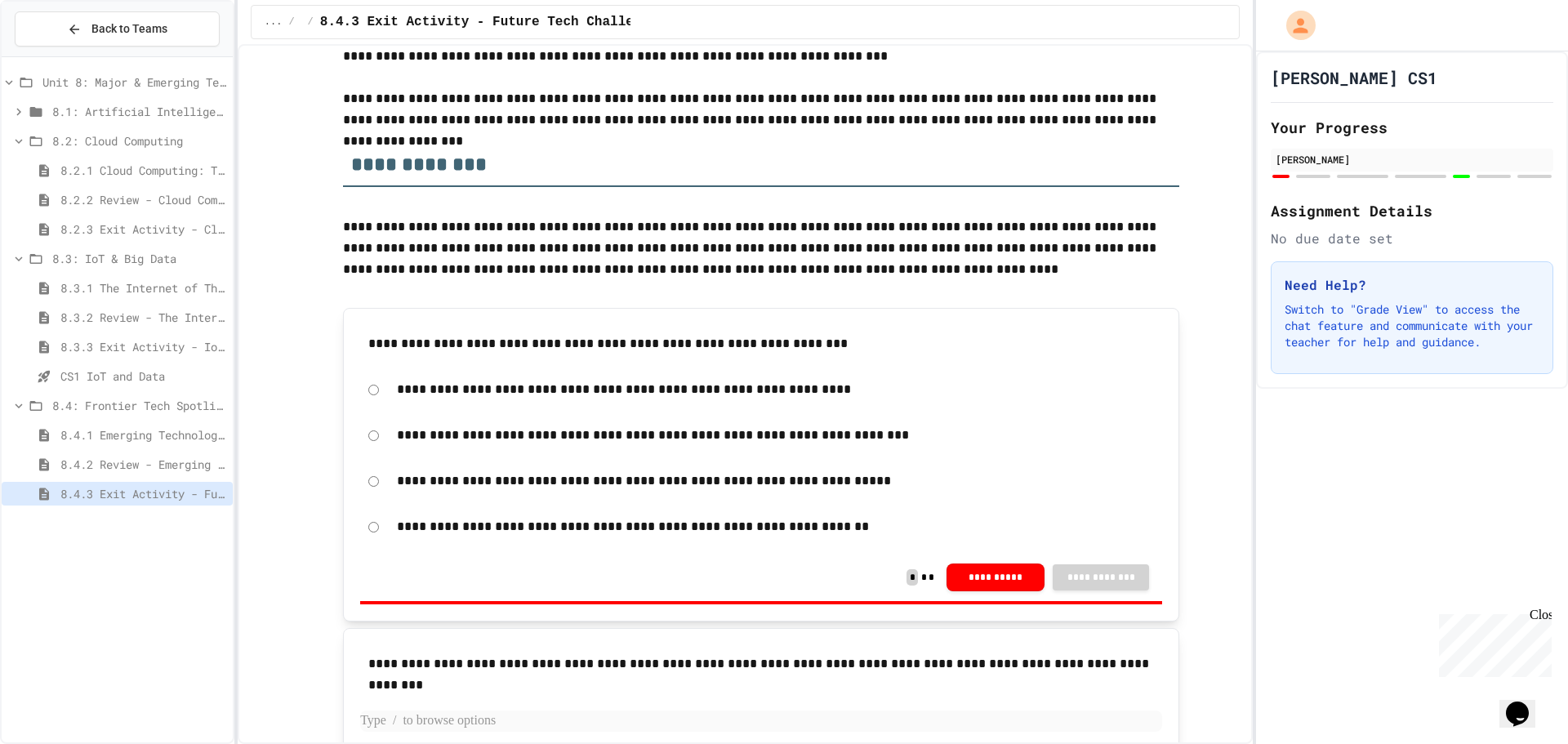
scroll to position [82, 0]
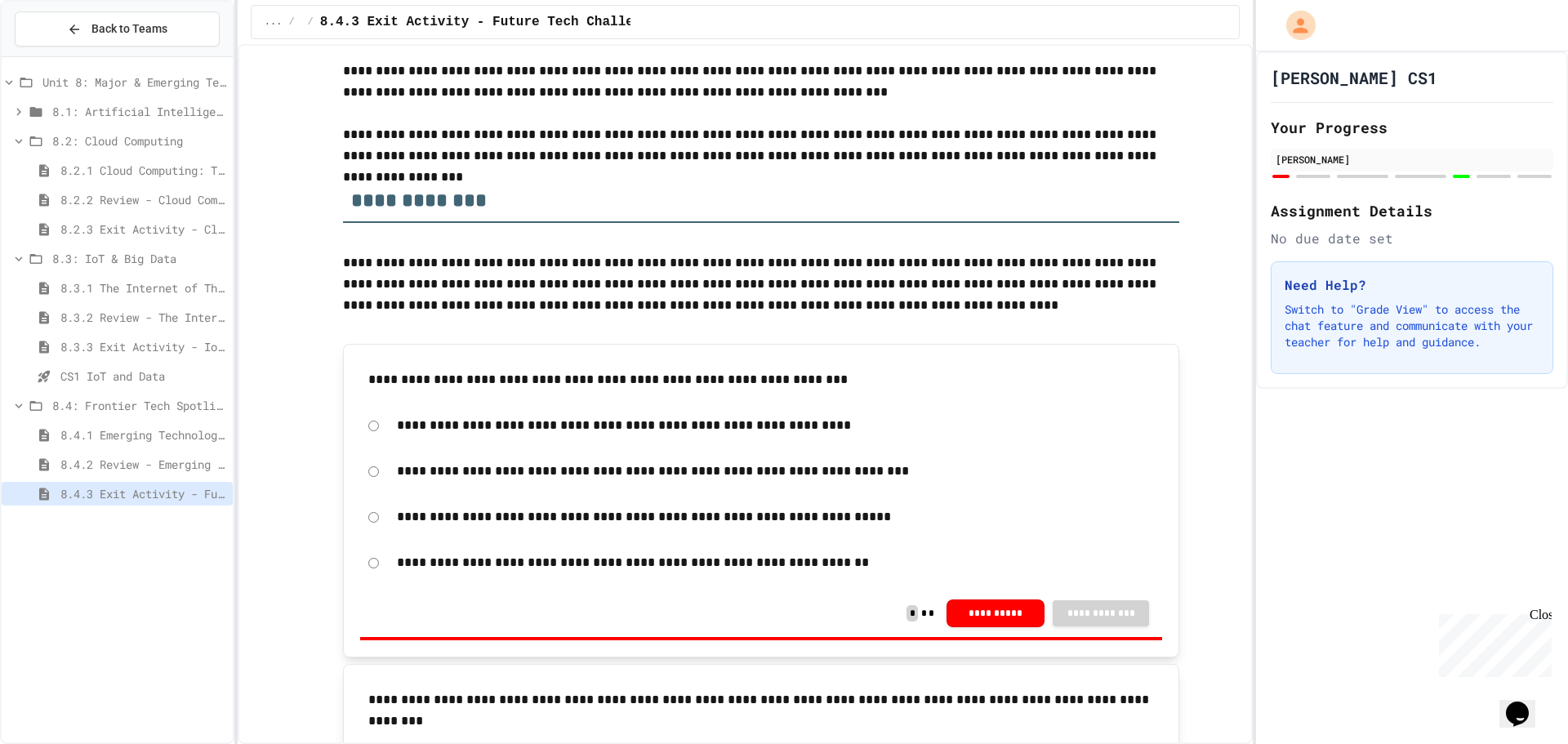
click at [907, 621] on span "*" at bounding box center [912, 613] width 12 height 17
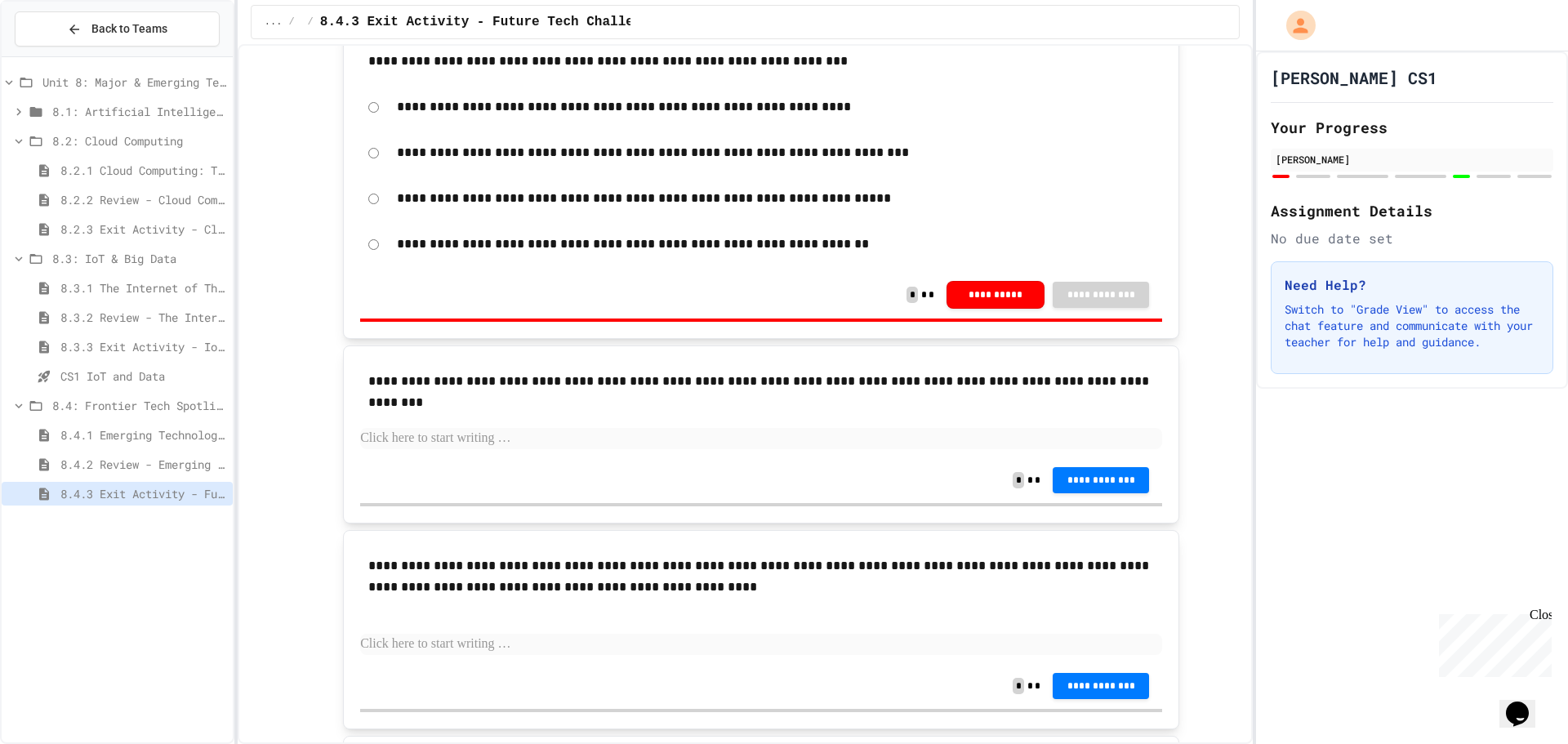
scroll to position [409, 0]
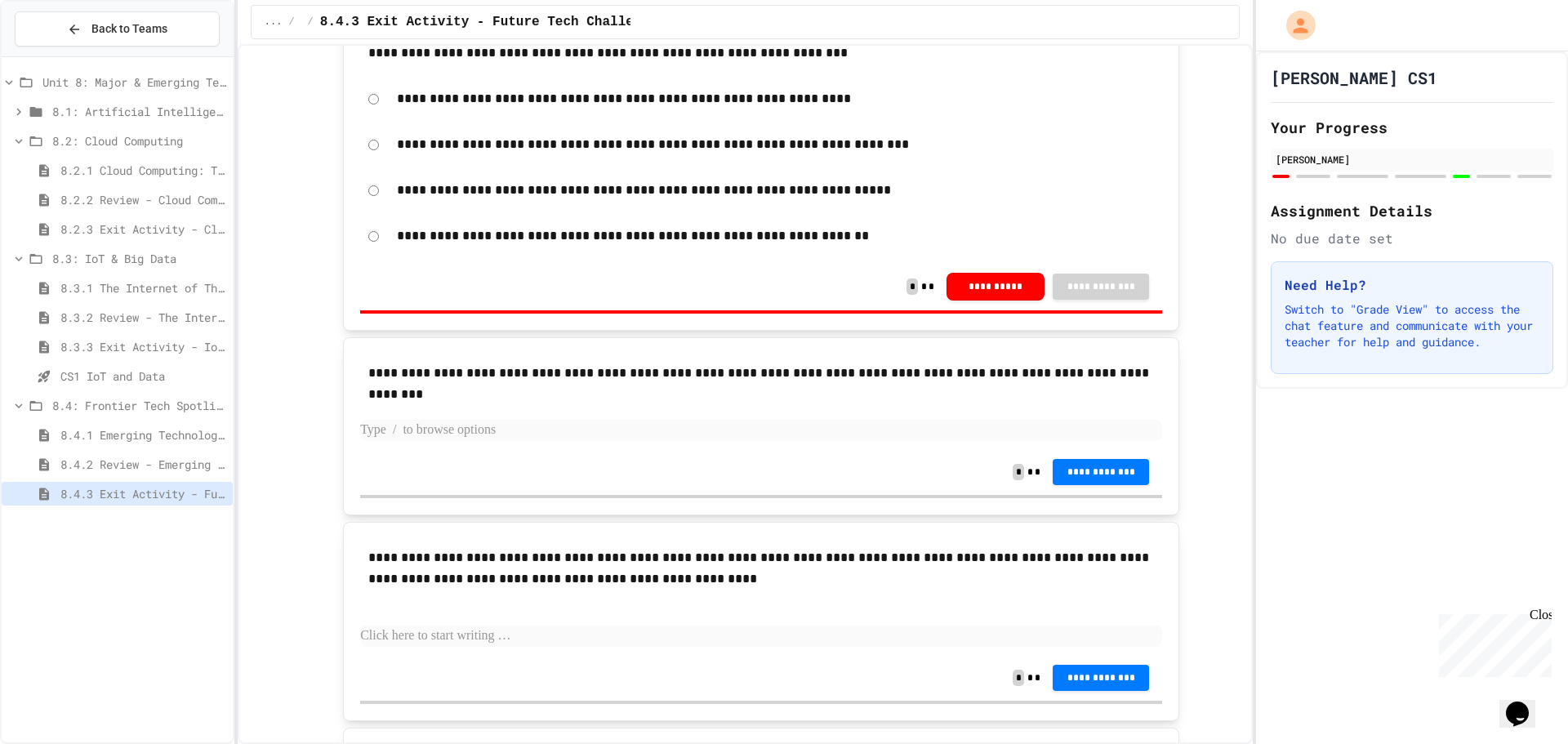
click at [521, 438] on p at bounding box center [761, 430] width 802 height 21
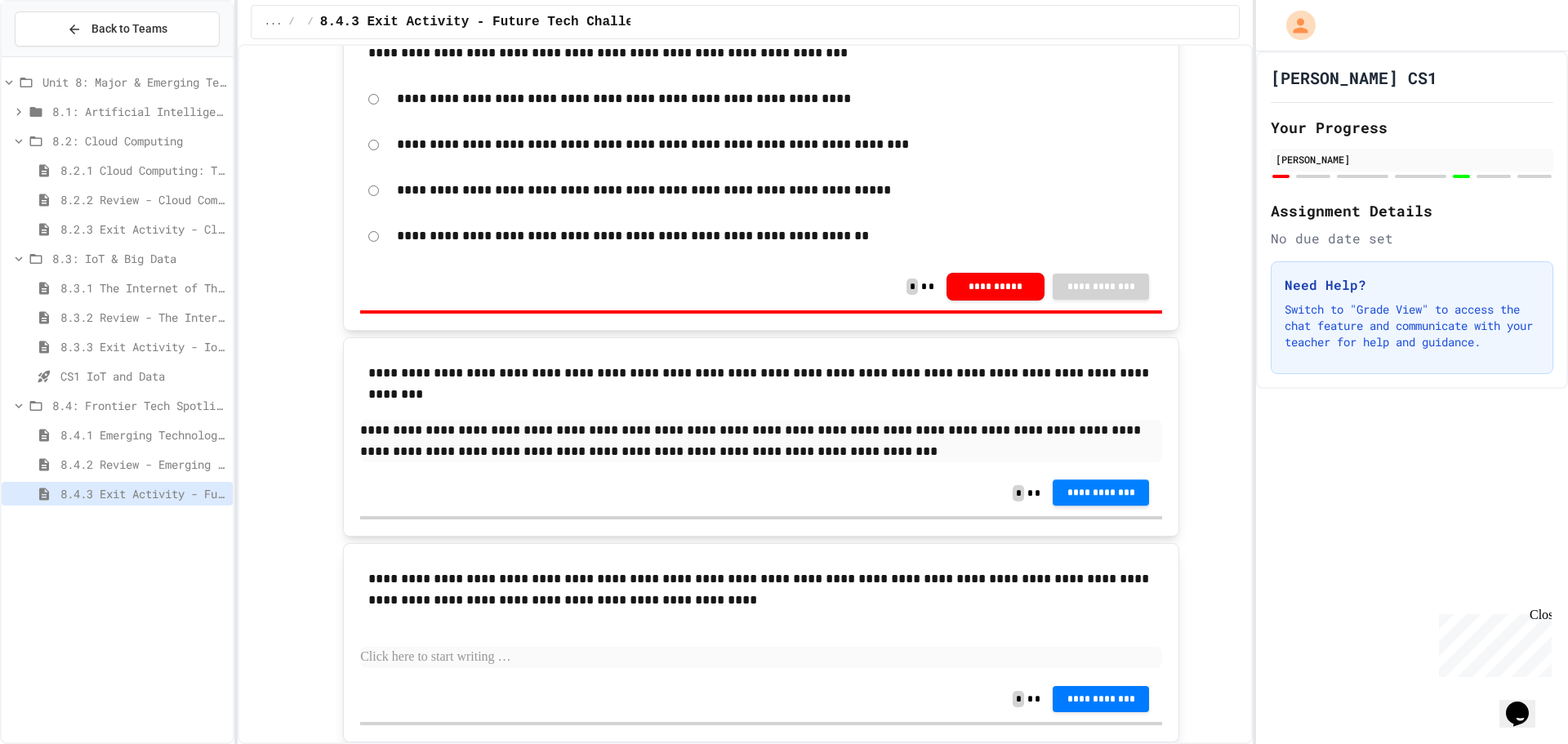
click at [1109, 489] on span "**********" at bounding box center [1100, 493] width 70 height 13
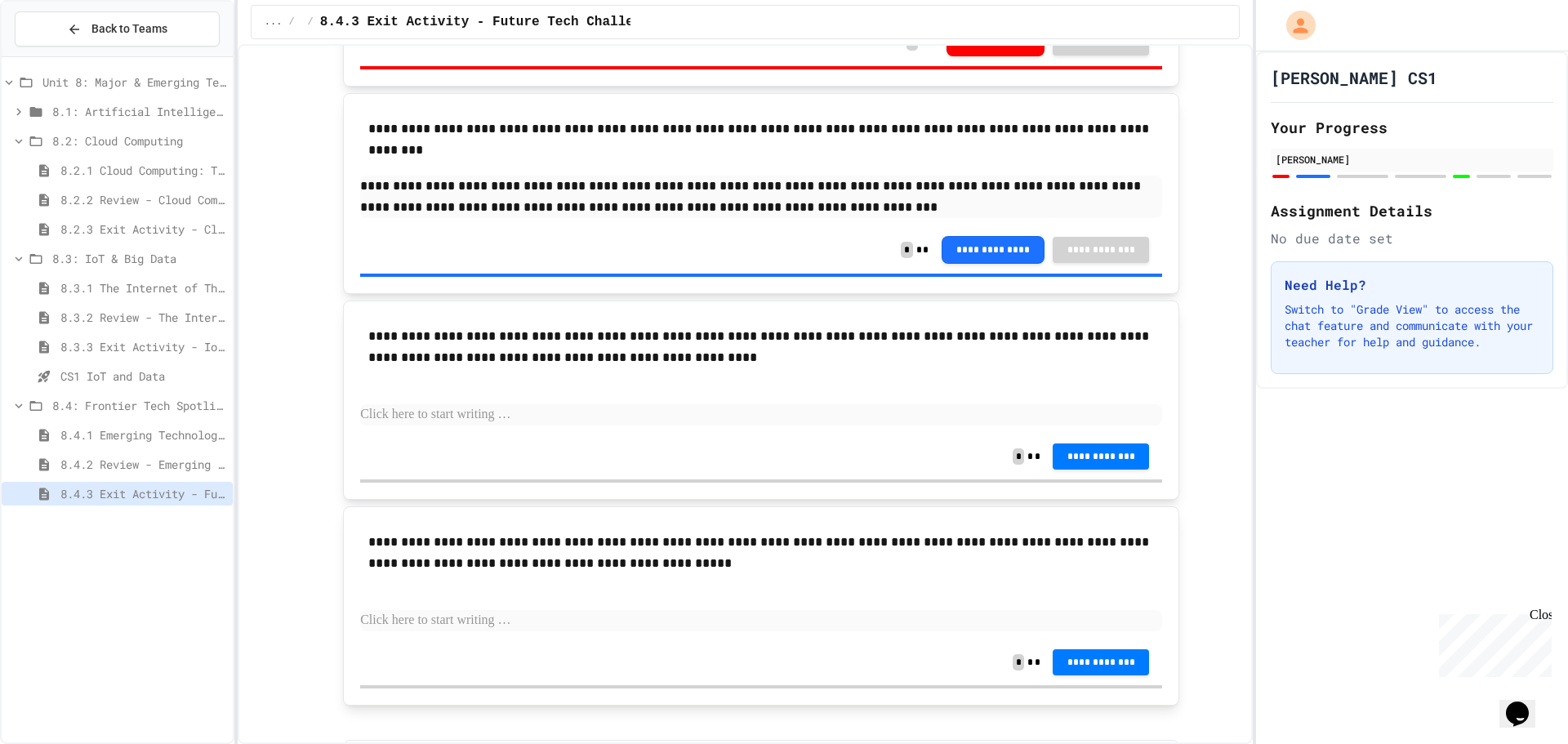
scroll to position [653, 0]
click at [649, 416] on p at bounding box center [761, 414] width 802 height 21
click at [184, 459] on span "8.4.2 Review - Emerging Technologies: Shaping Our Digital Future" at bounding box center [143, 464] width 166 height 18
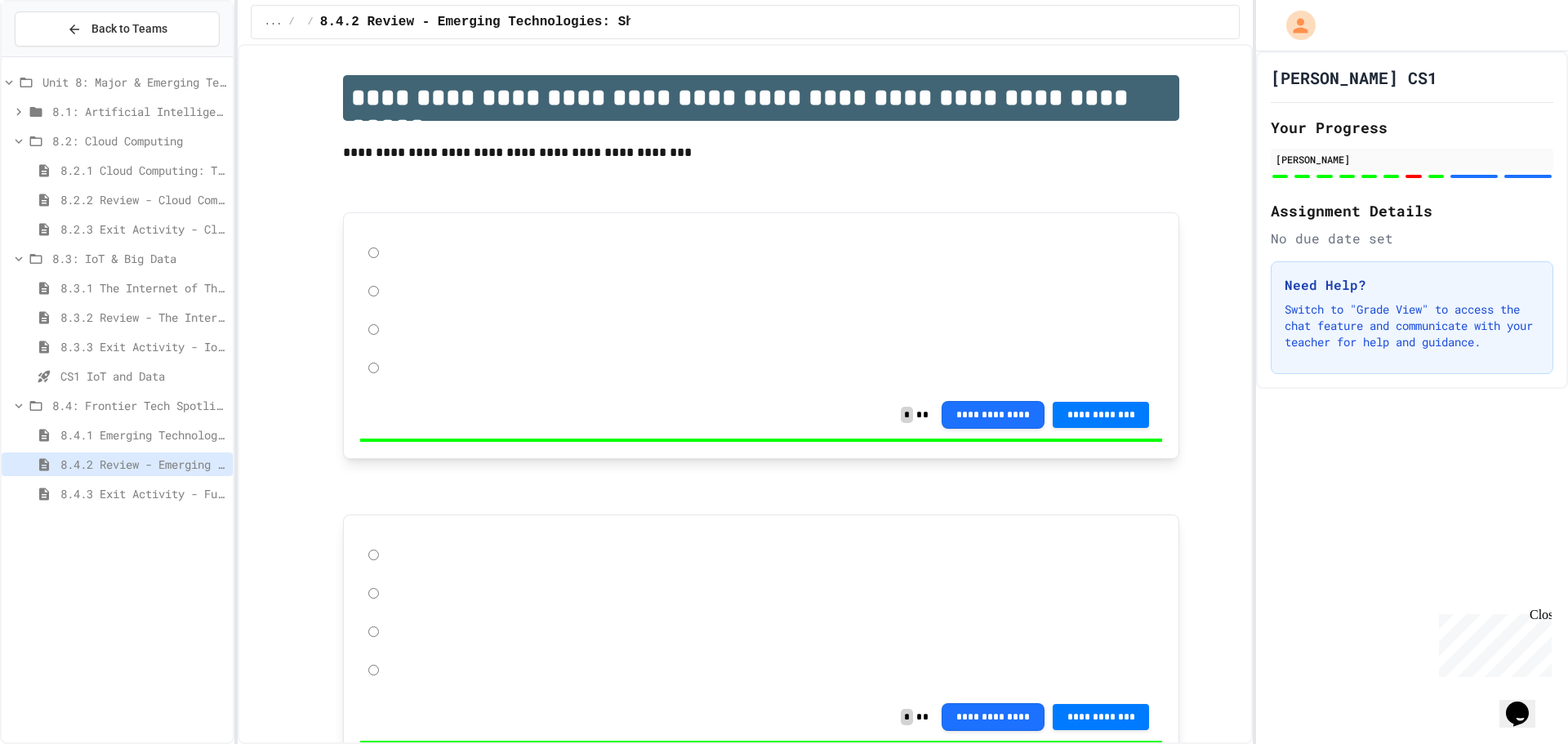
click at [184, 440] on span "8.4.1 Emerging Technologies: Shaping Our Digital Future" at bounding box center [143, 435] width 166 height 18
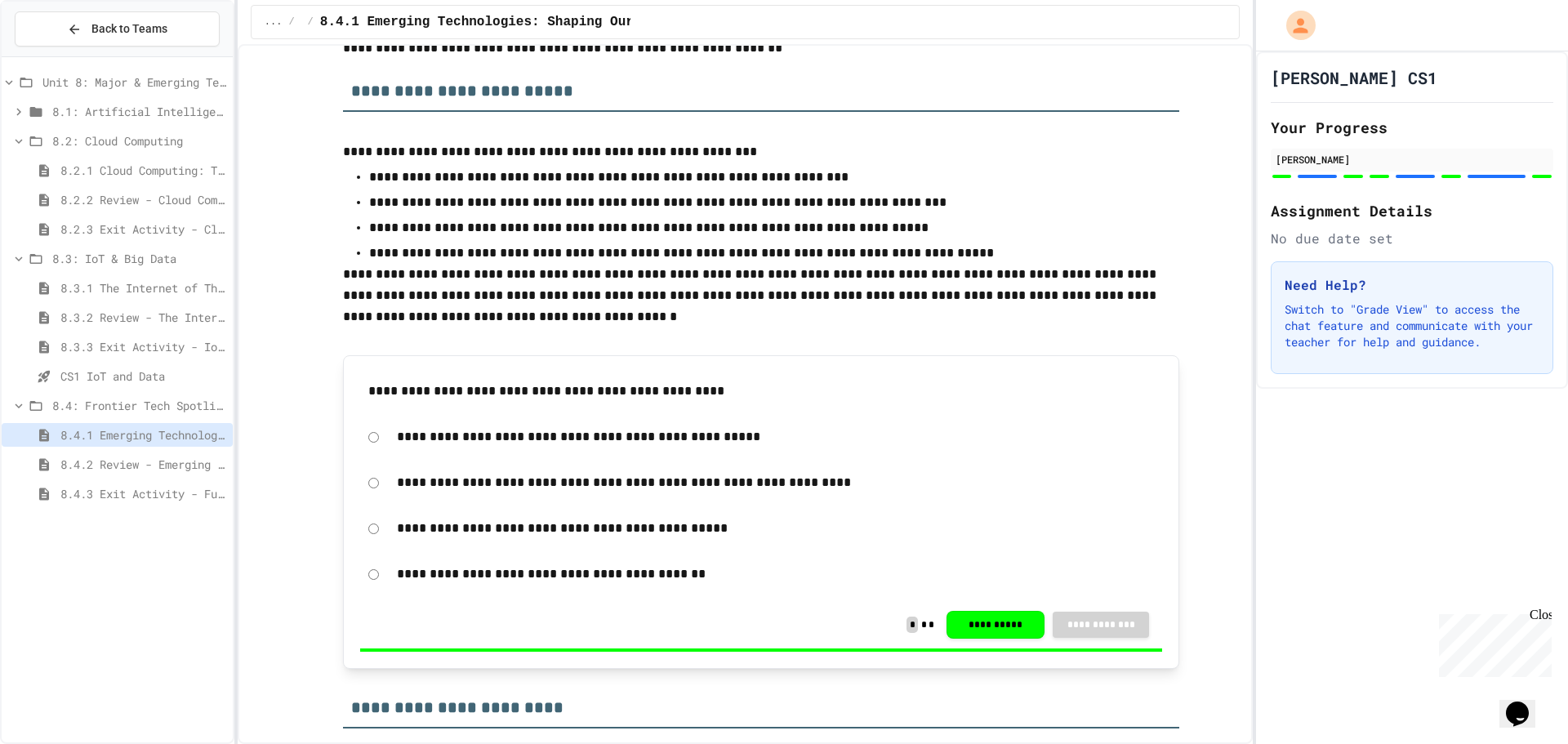
scroll to position [1307, 0]
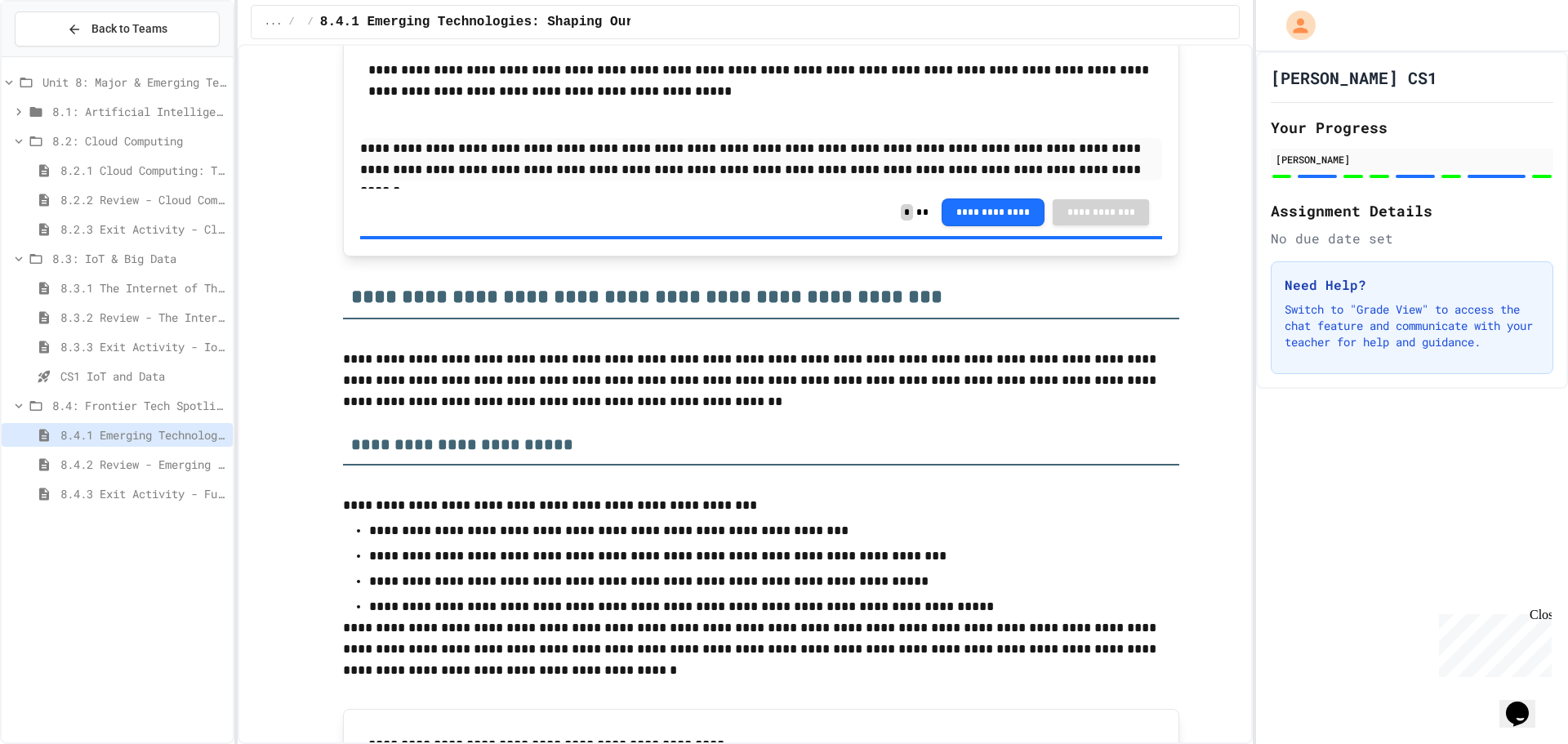
click at [156, 468] on span "8.4.2 Review - Emerging Technologies: Shaping Our Digital Future" at bounding box center [143, 464] width 166 height 18
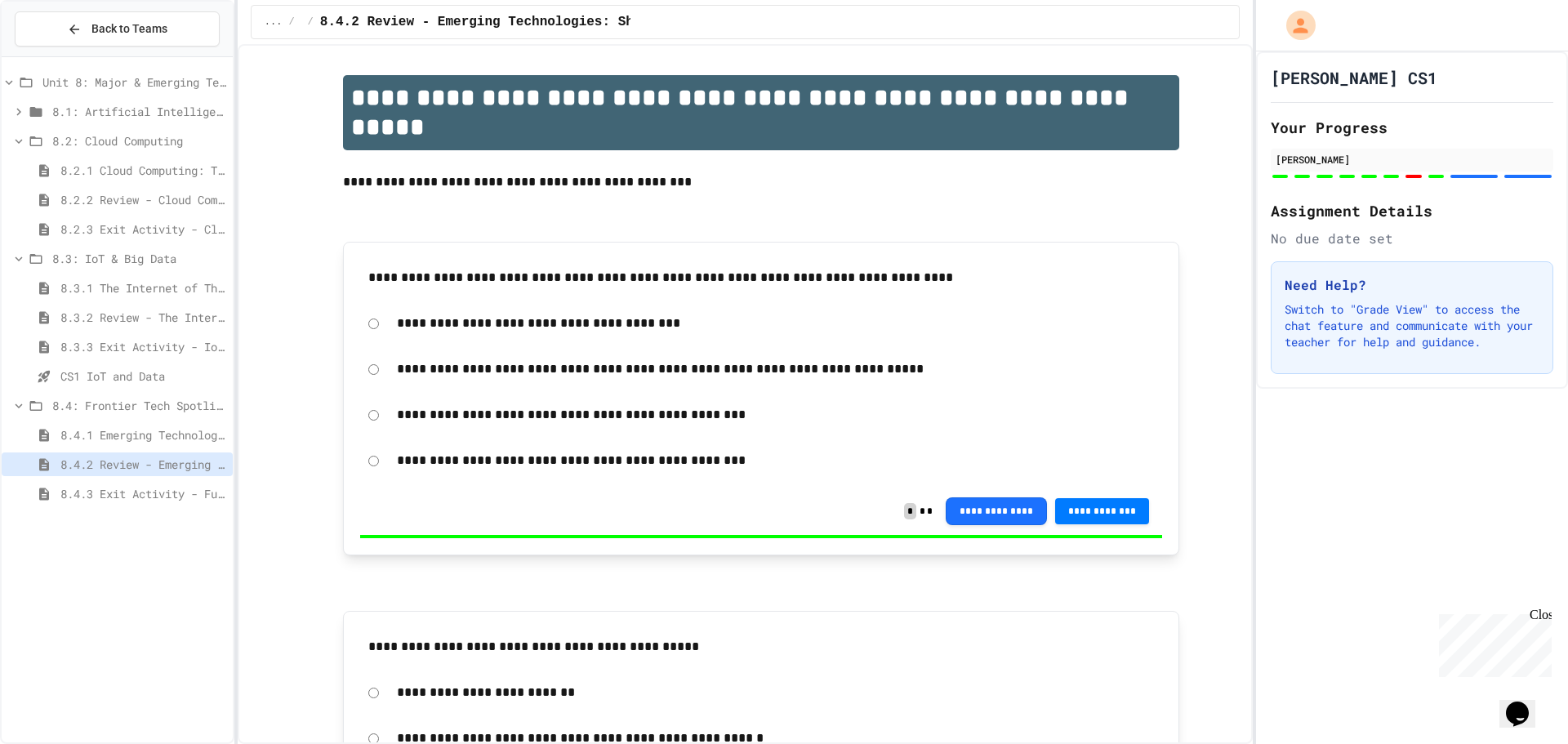
click at [177, 483] on div "8.4.3 Exit Activity - Future Tech Challenge" at bounding box center [117, 494] width 231 height 24
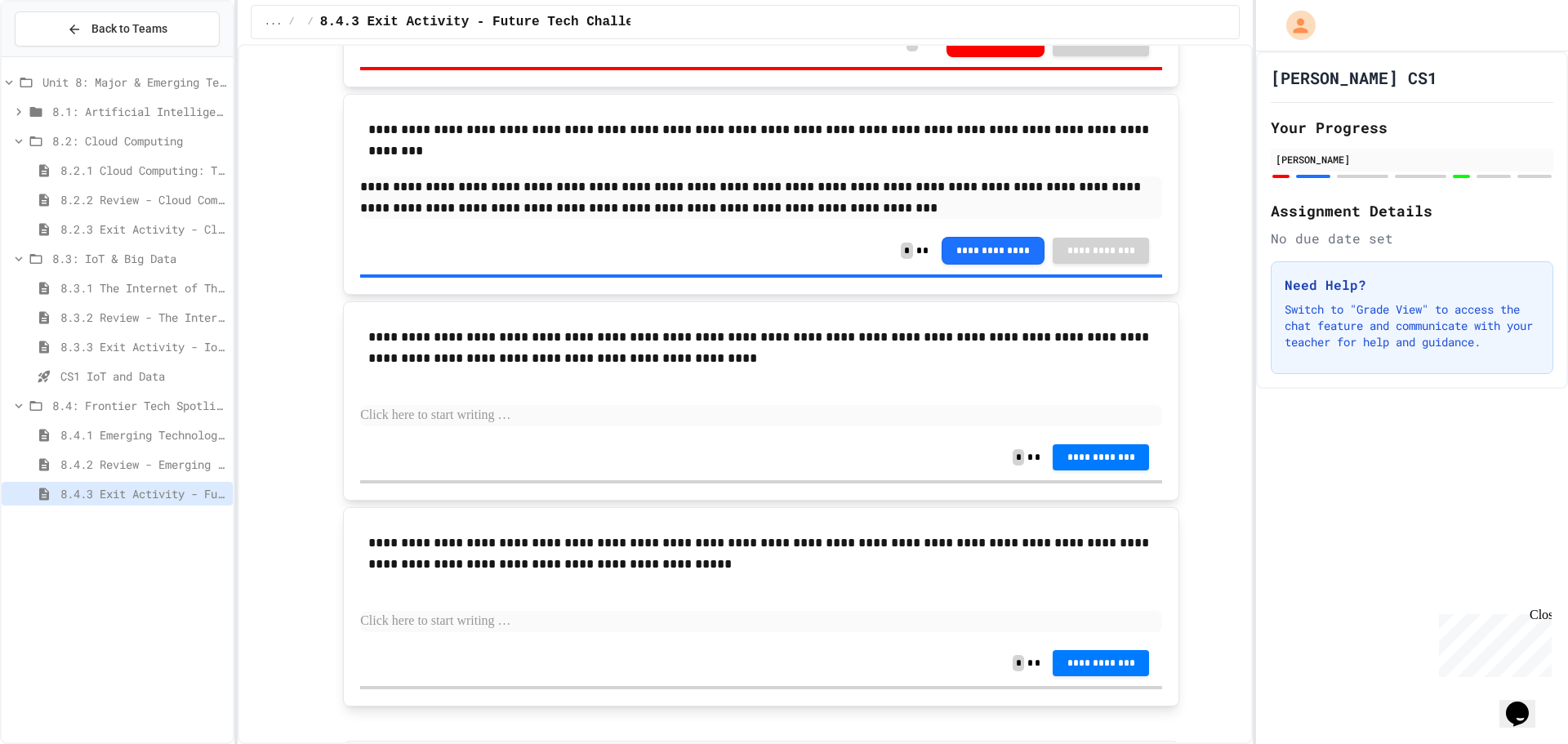
scroll to position [653, 0]
click at [583, 426] on div "**********" at bounding box center [761, 374] width 802 height 116
click at [586, 414] on p at bounding box center [761, 414] width 802 height 21
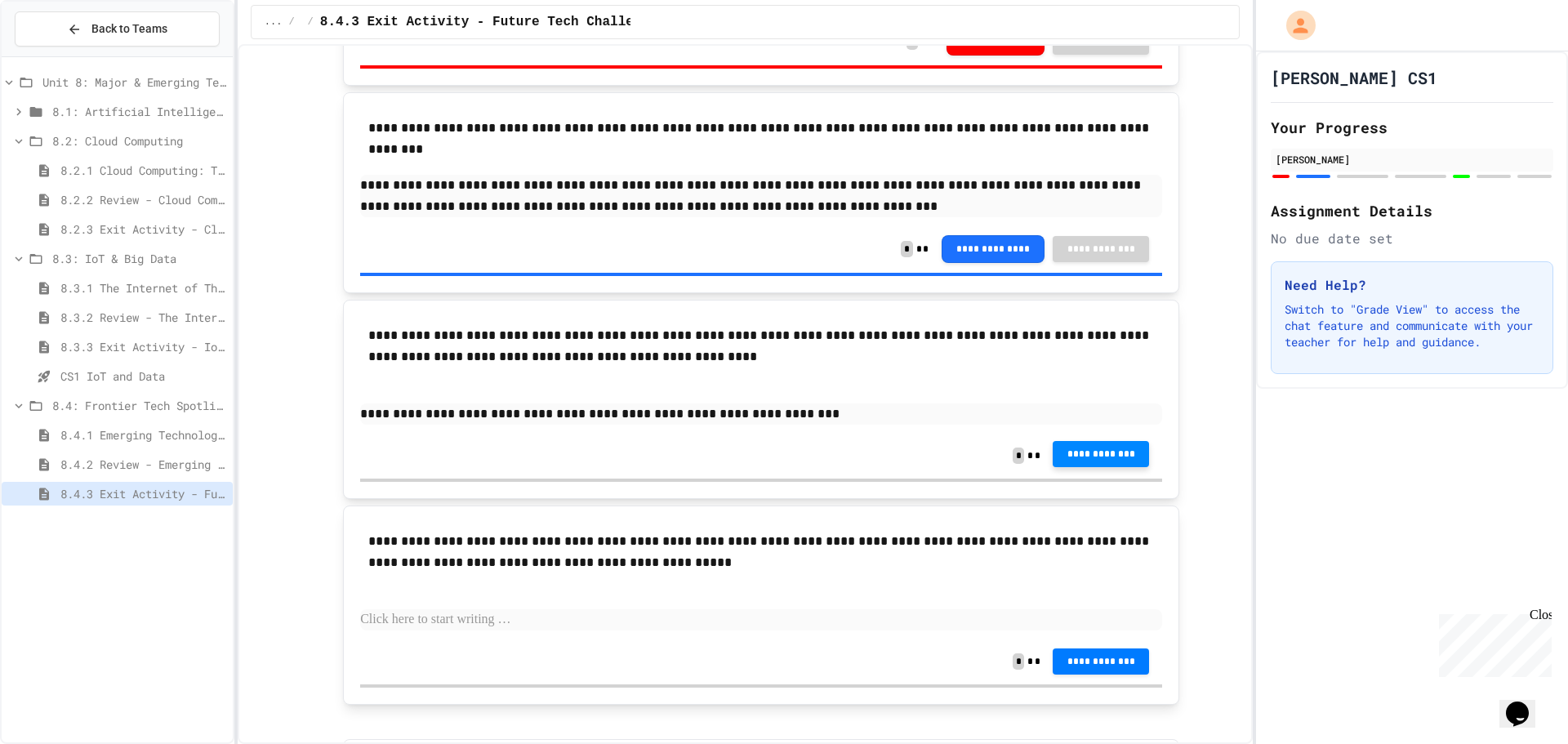
click at [1110, 443] on button "**********" at bounding box center [1100, 454] width 96 height 26
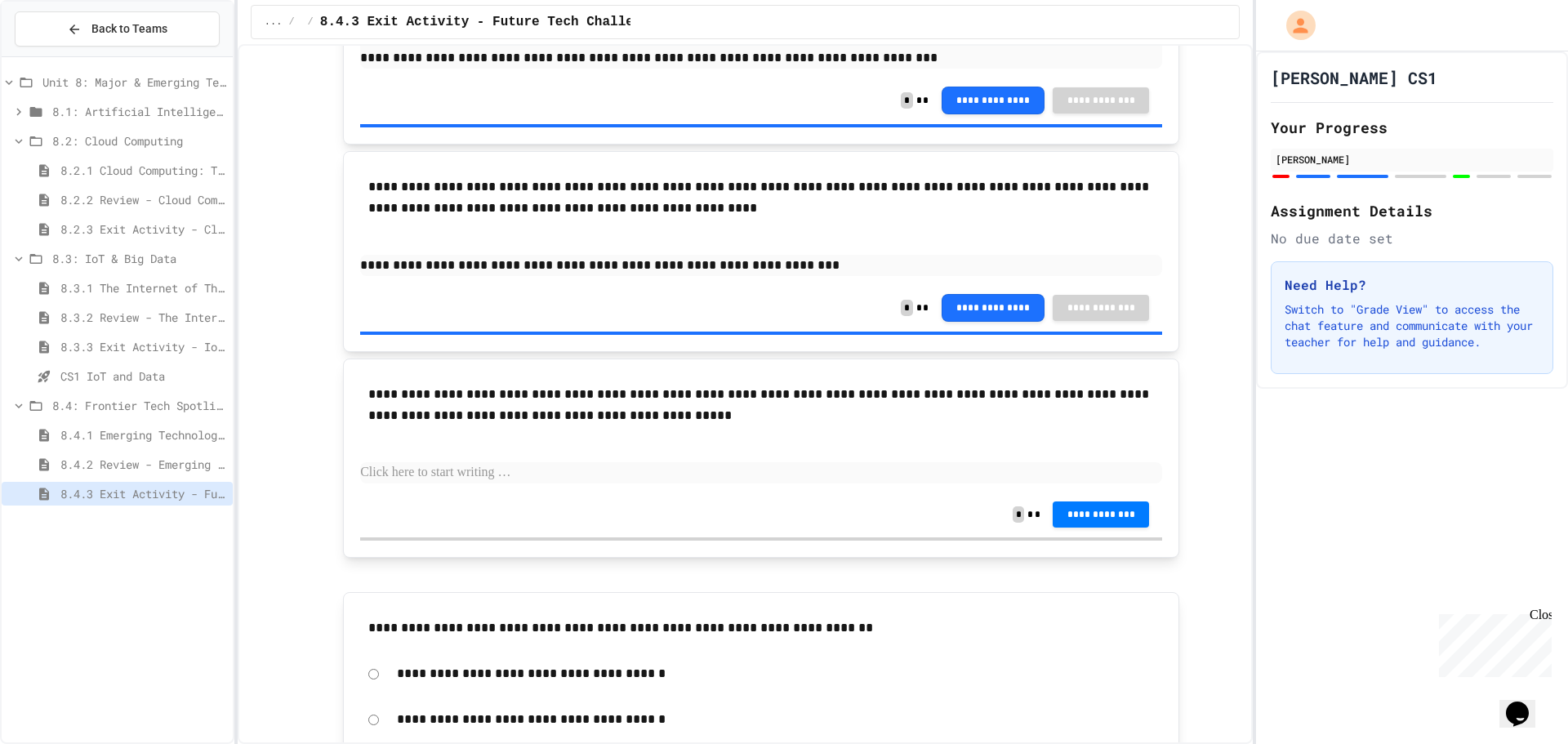
scroll to position [817, 0]
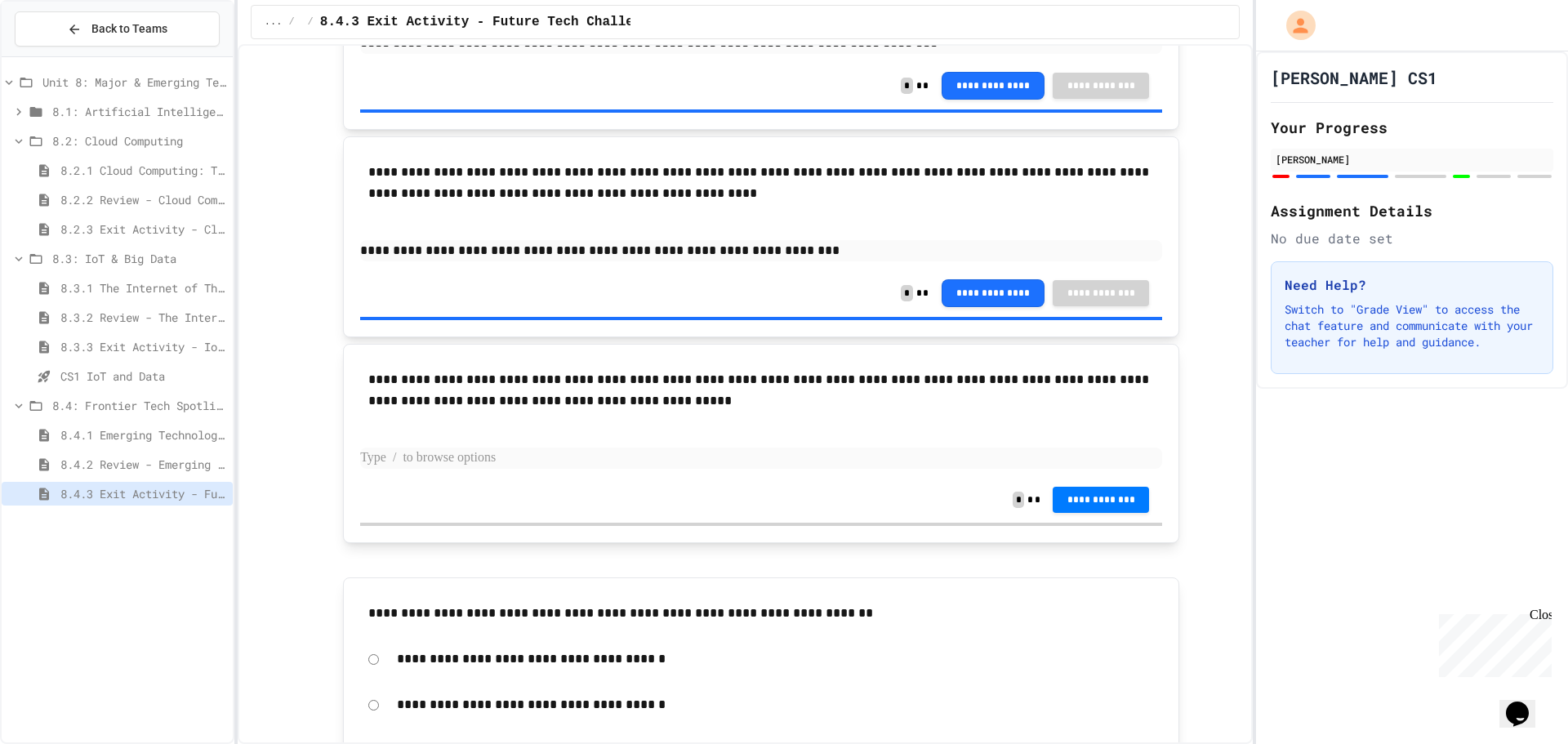
click at [548, 462] on p at bounding box center [761, 458] width 802 height 21
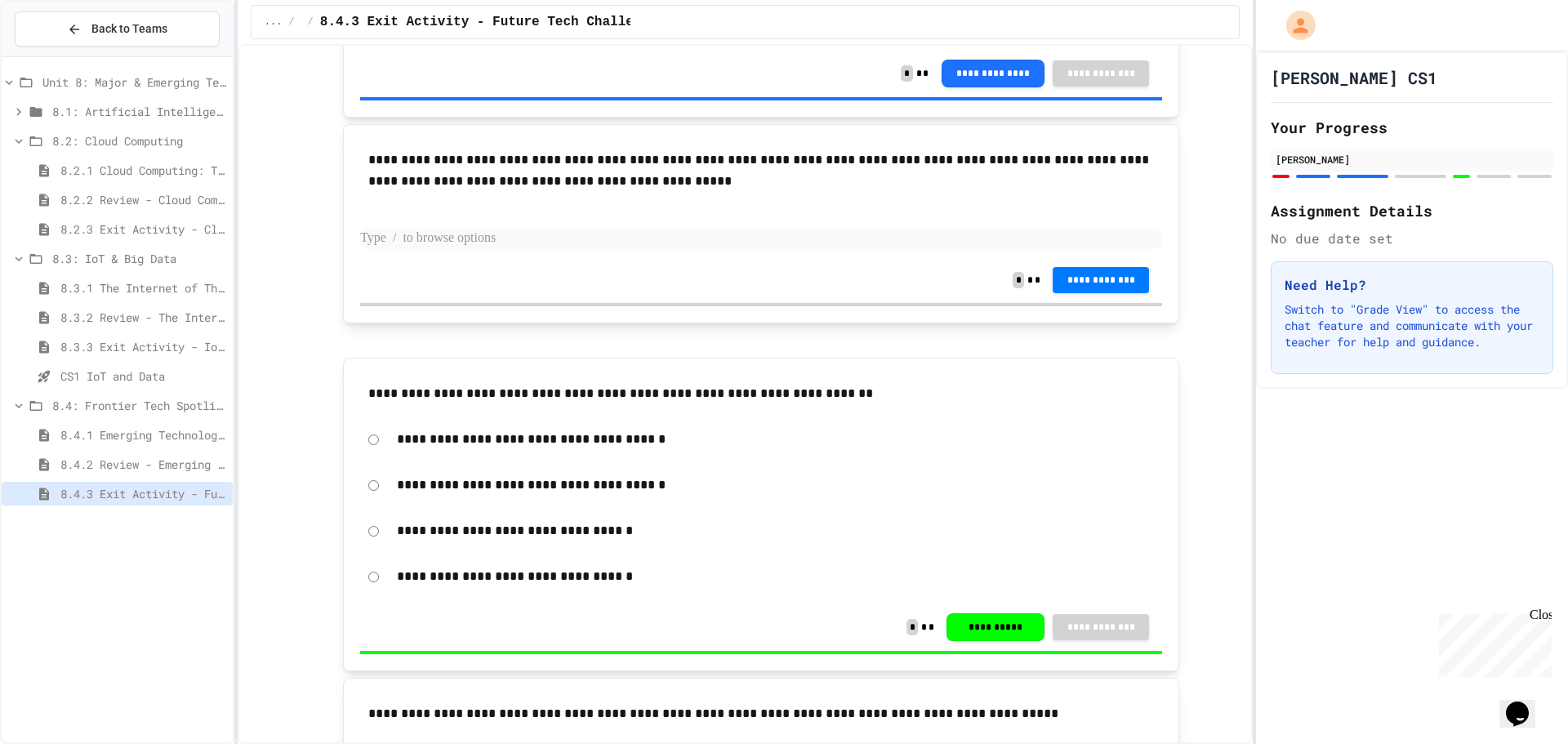
scroll to position [873, 0]
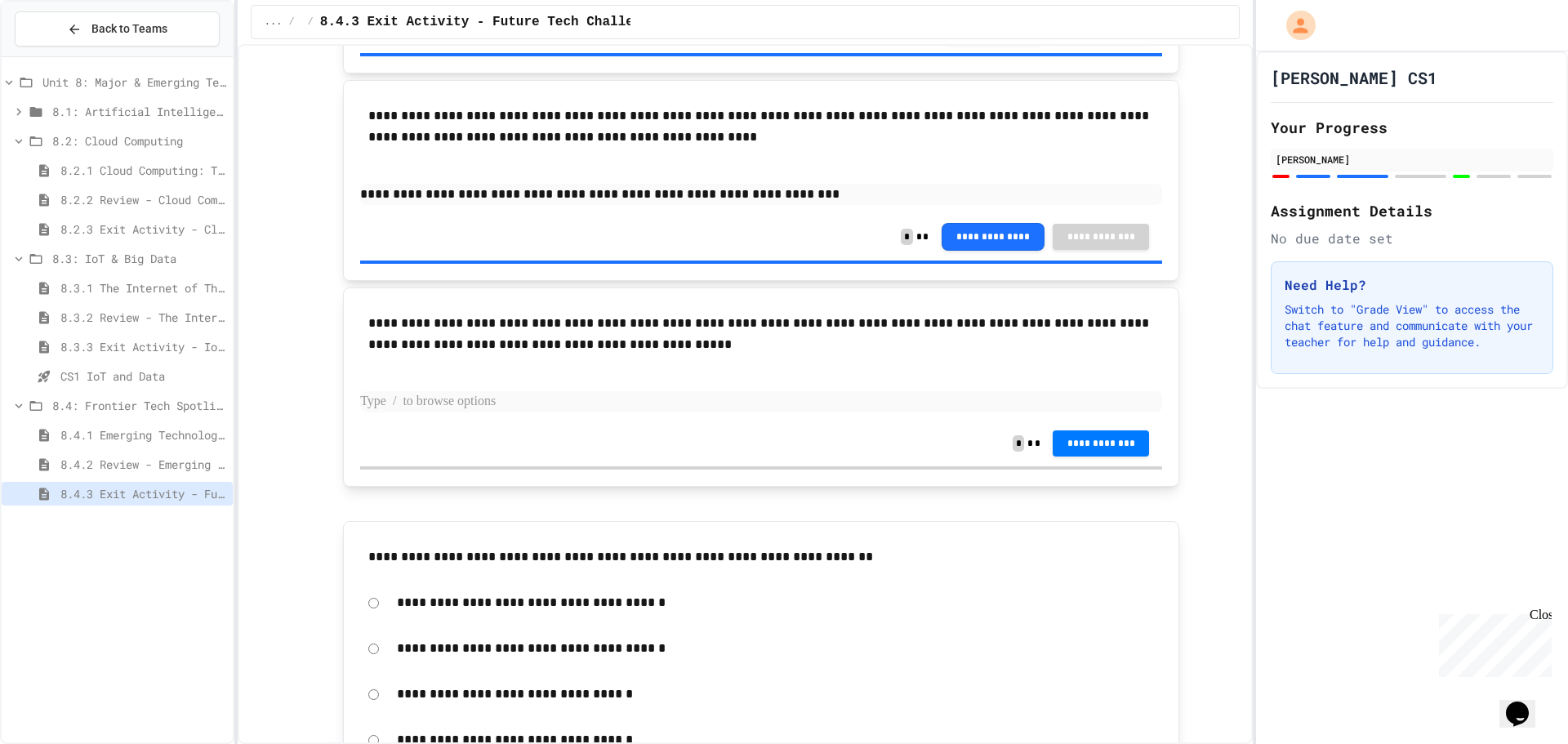
click at [638, 407] on p at bounding box center [761, 401] width 802 height 21
click at [627, 397] on p at bounding box center [761, 401] width 802 height 21
click at [859, 403] on p "**********" at bounding box center [761, 401] width 802 height 21
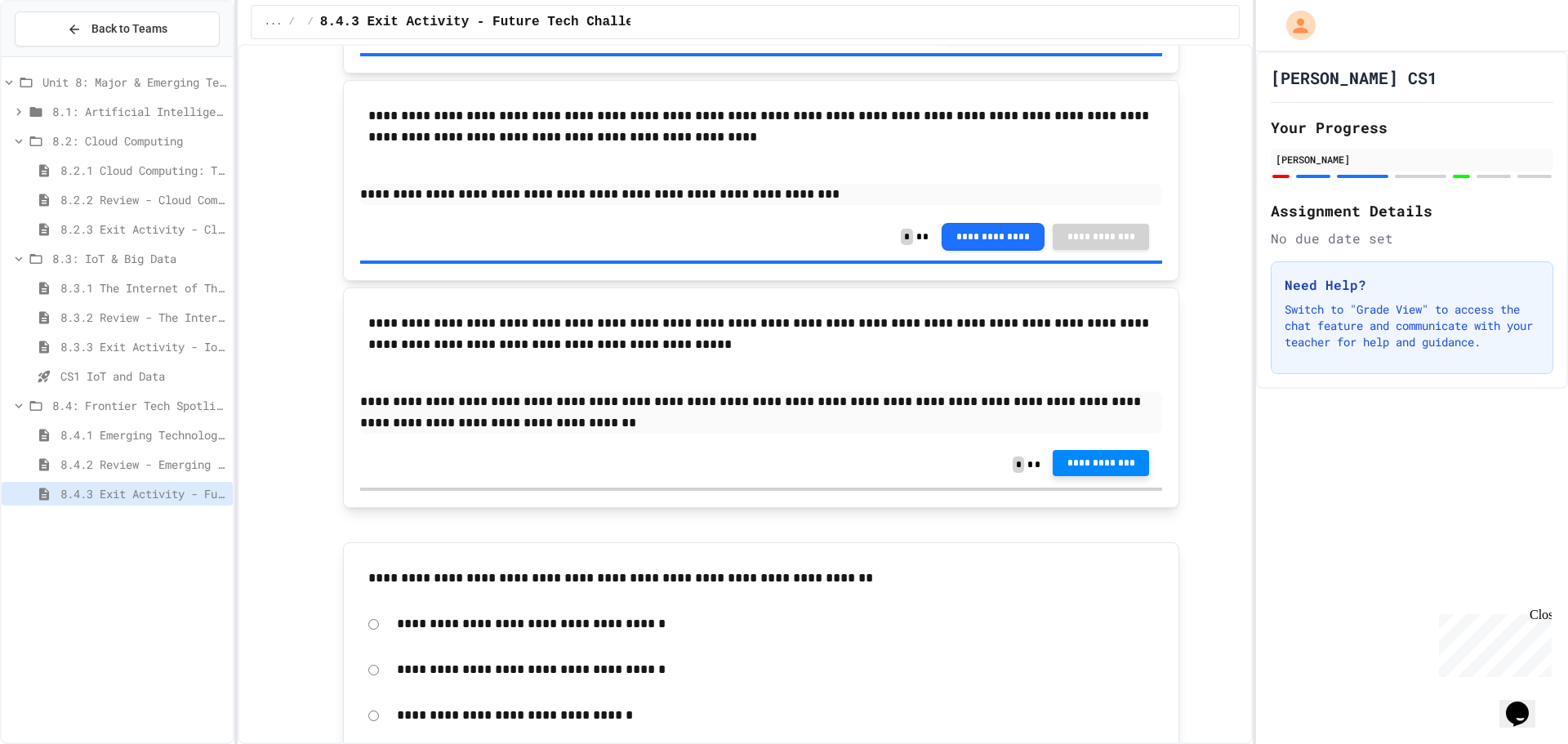
click at [1127, 473] on button "**********" at bounding box center [1100, 463] width 96 height 26
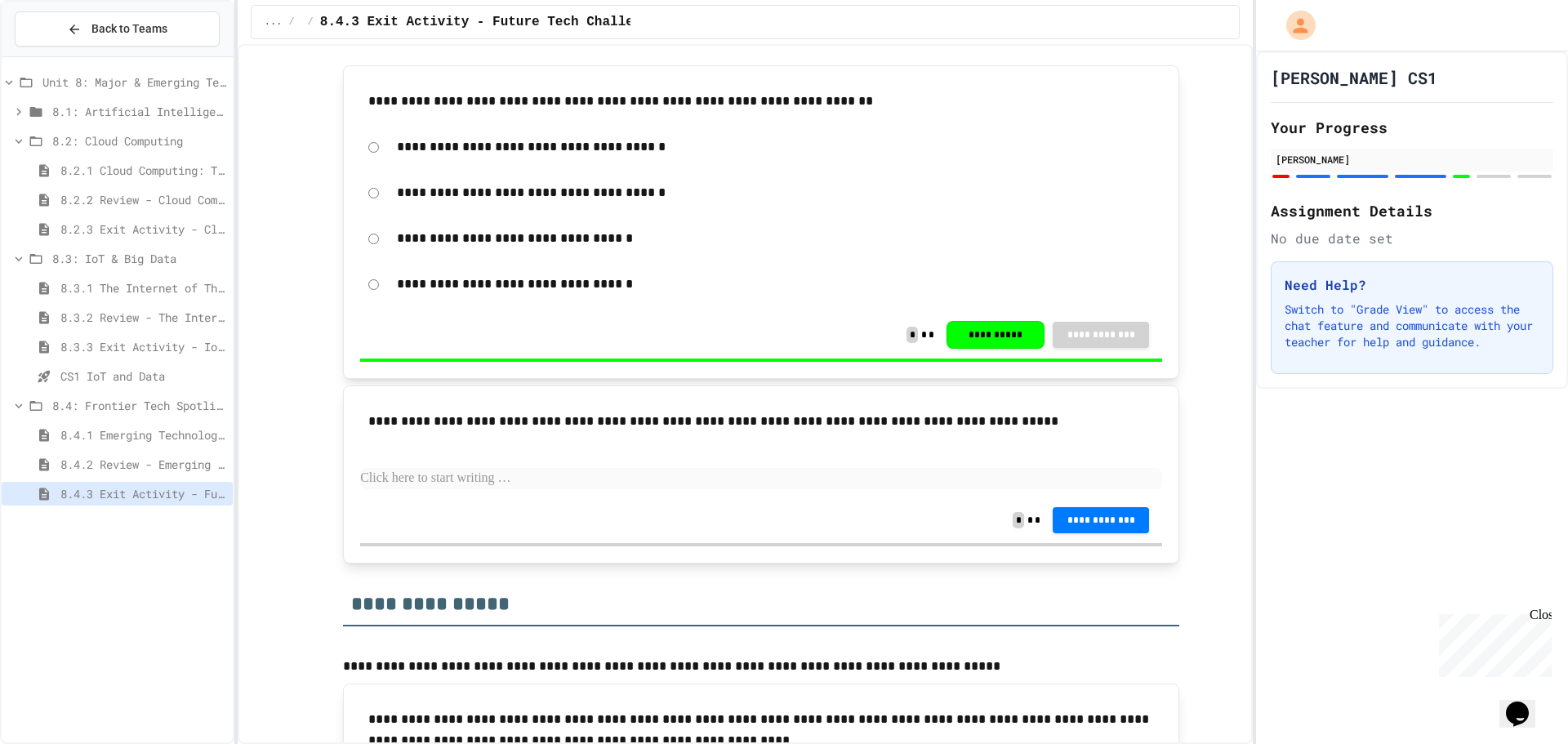
scroll to position [1445, 0]
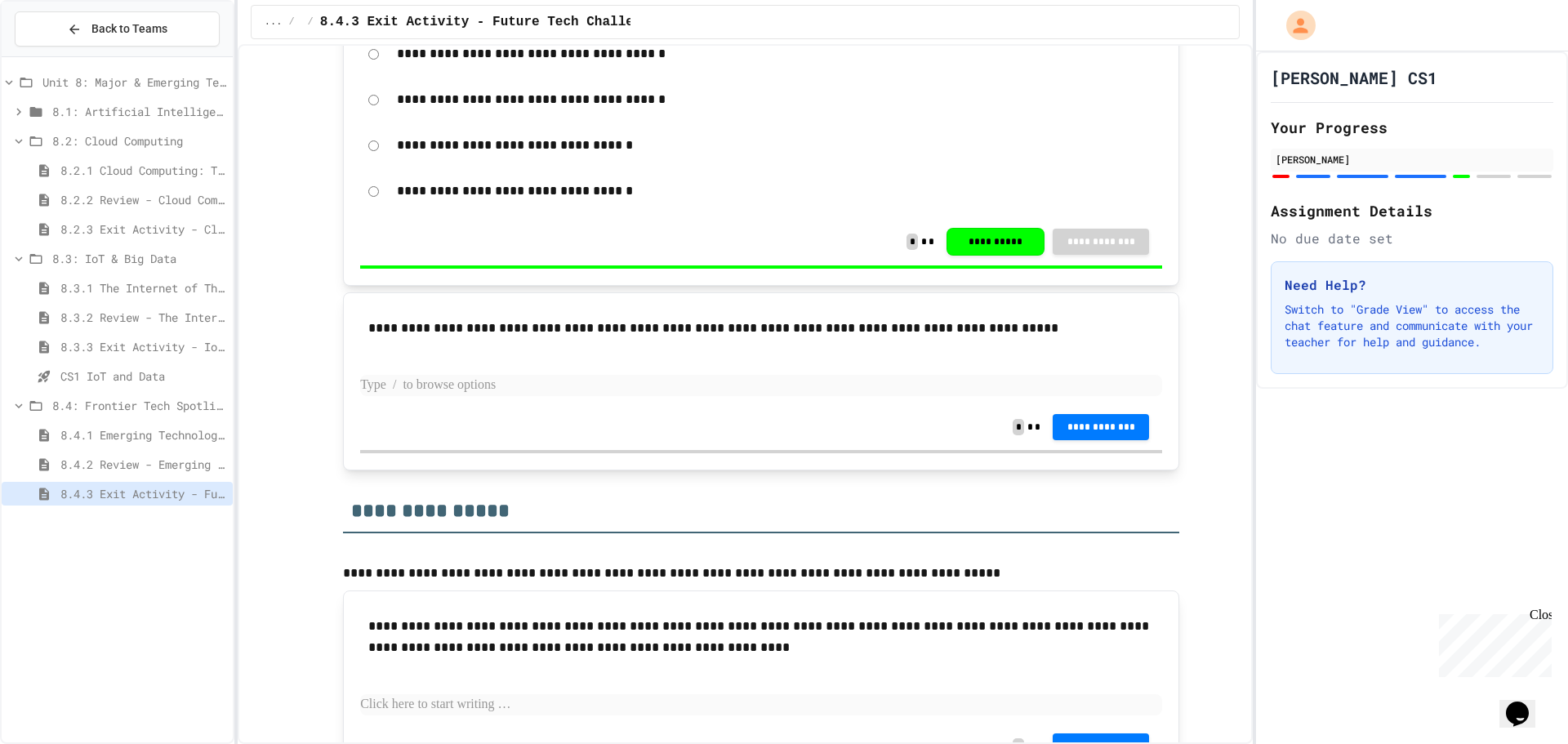
click at [502, 376] on p at bounding box center [761, 385] width 802 height 21
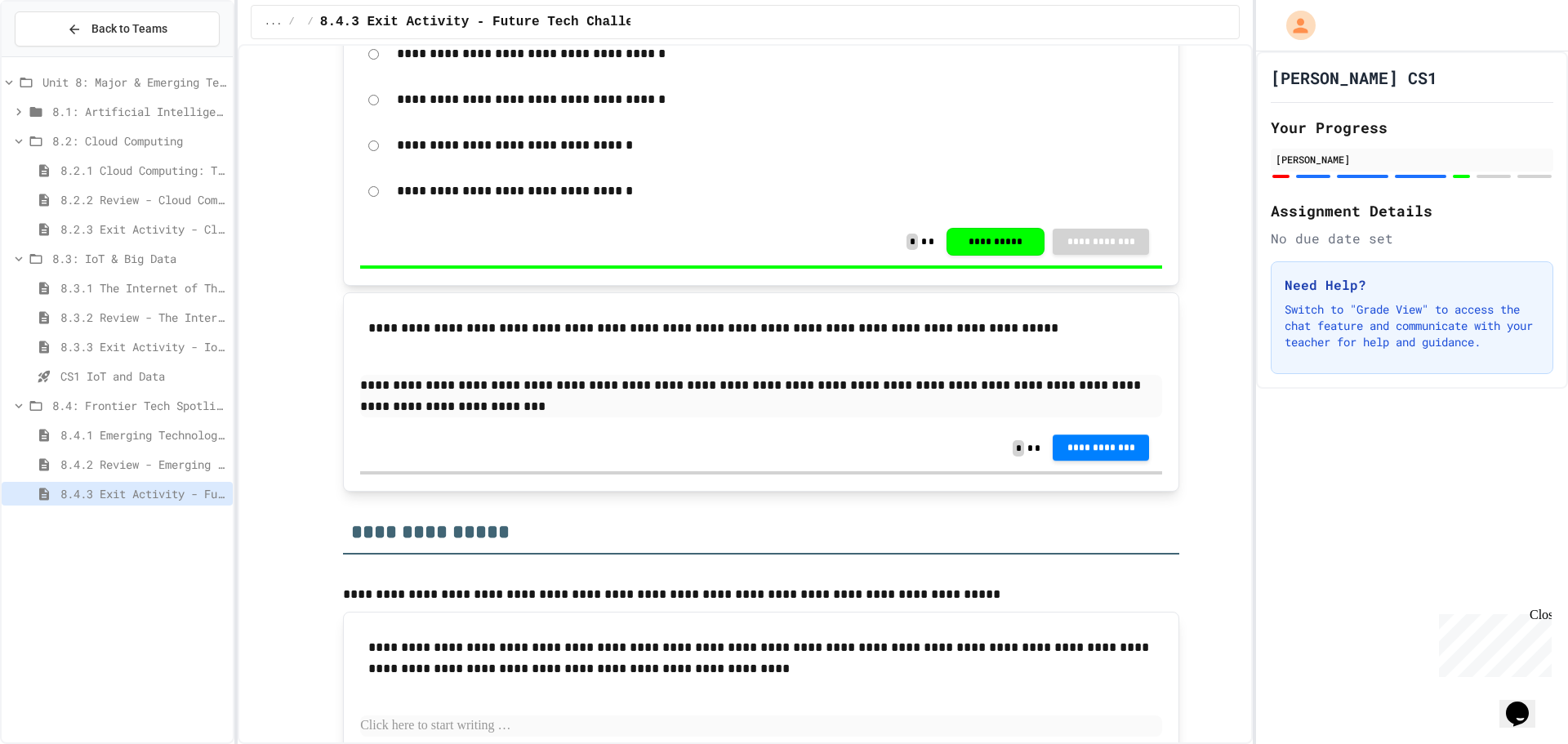
click at [1105, 452] on span "**********" at bounding box center [1100, 448] width 70 height 13
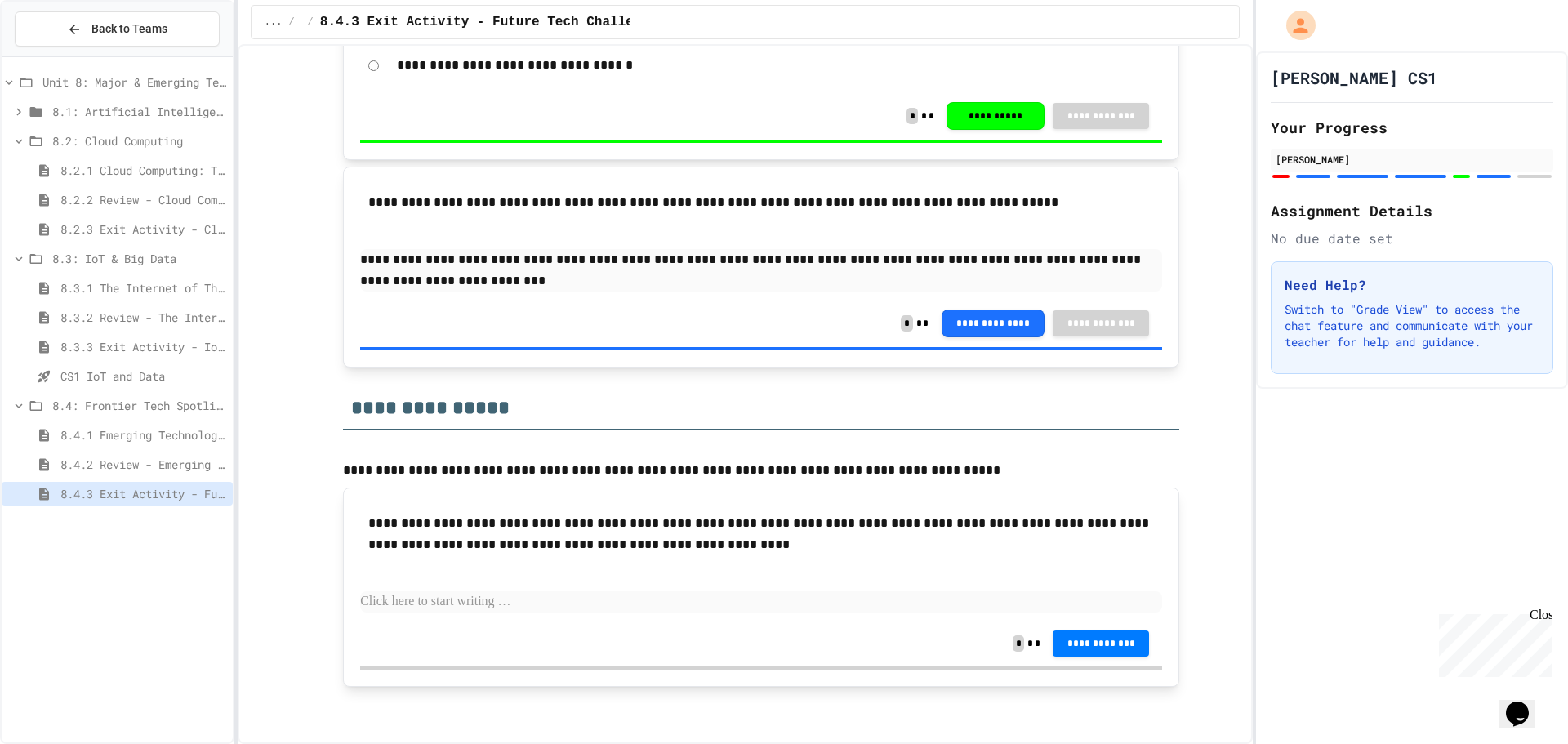
scroll to position [1572, 0]
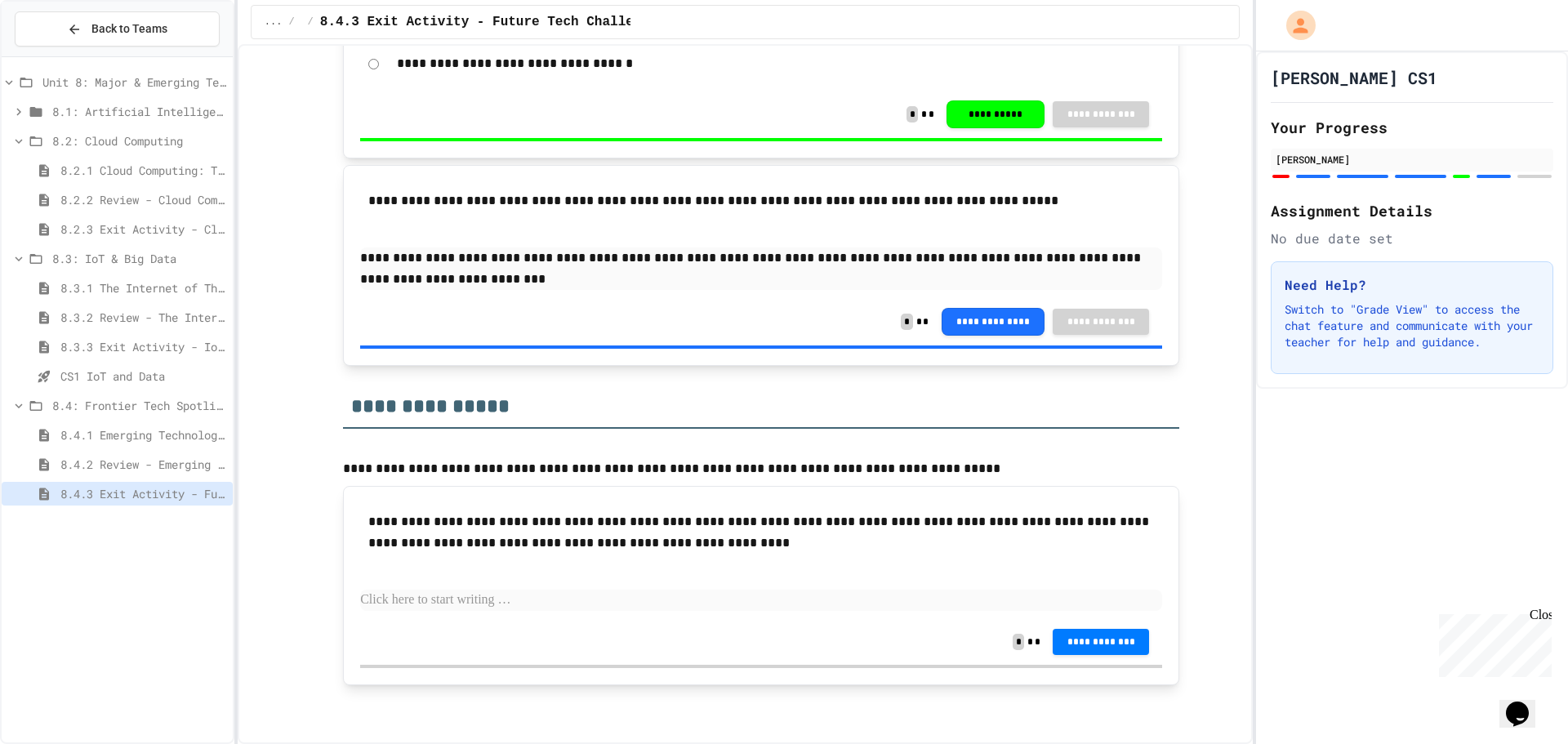
click at [136, 139] on span "8.2: Cloud Computing" at bounding box center [139, 141] width 174 height 18
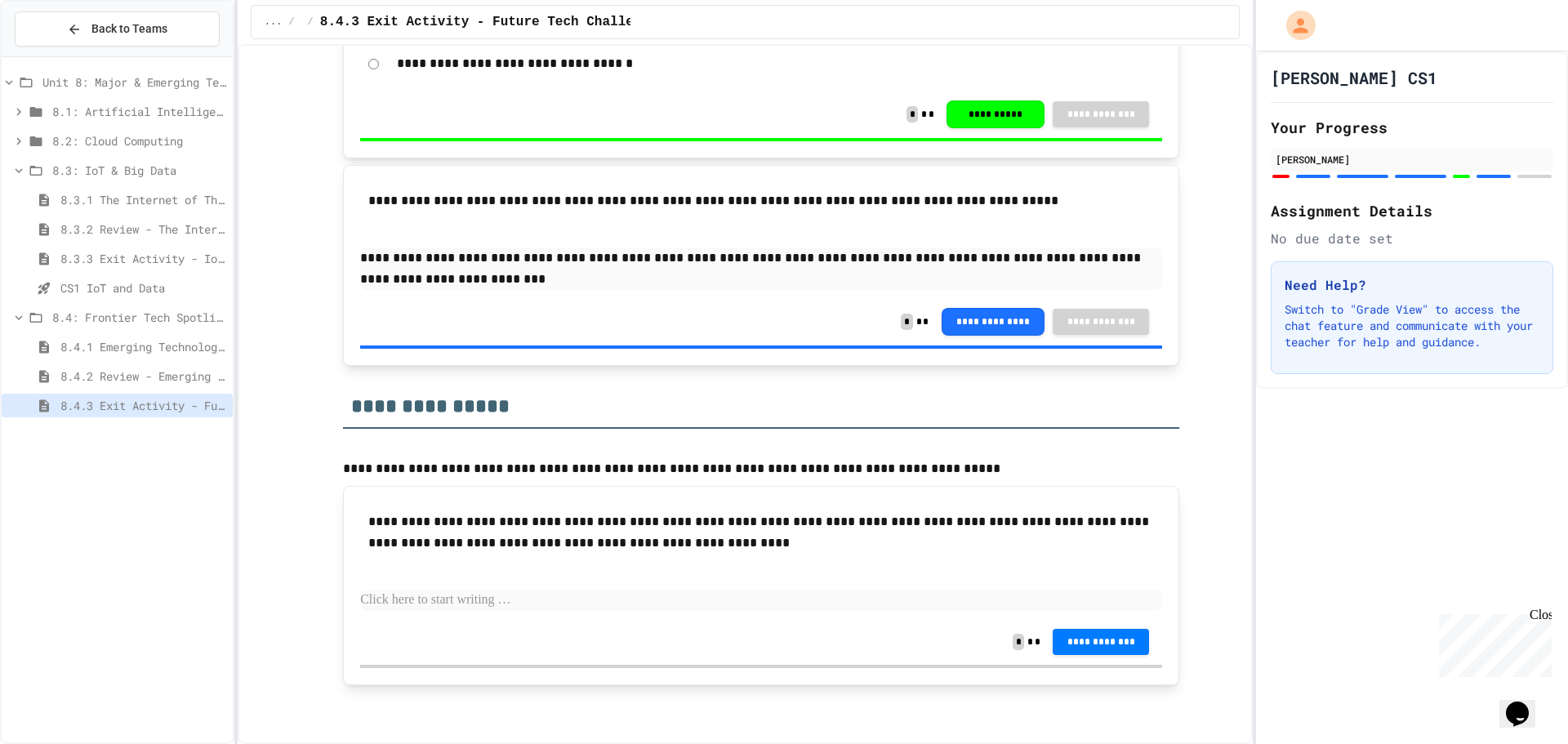
click at [140, 139] on span "8.2: Cloud Computing" at bounding box center [139, 141] width 174 height 18
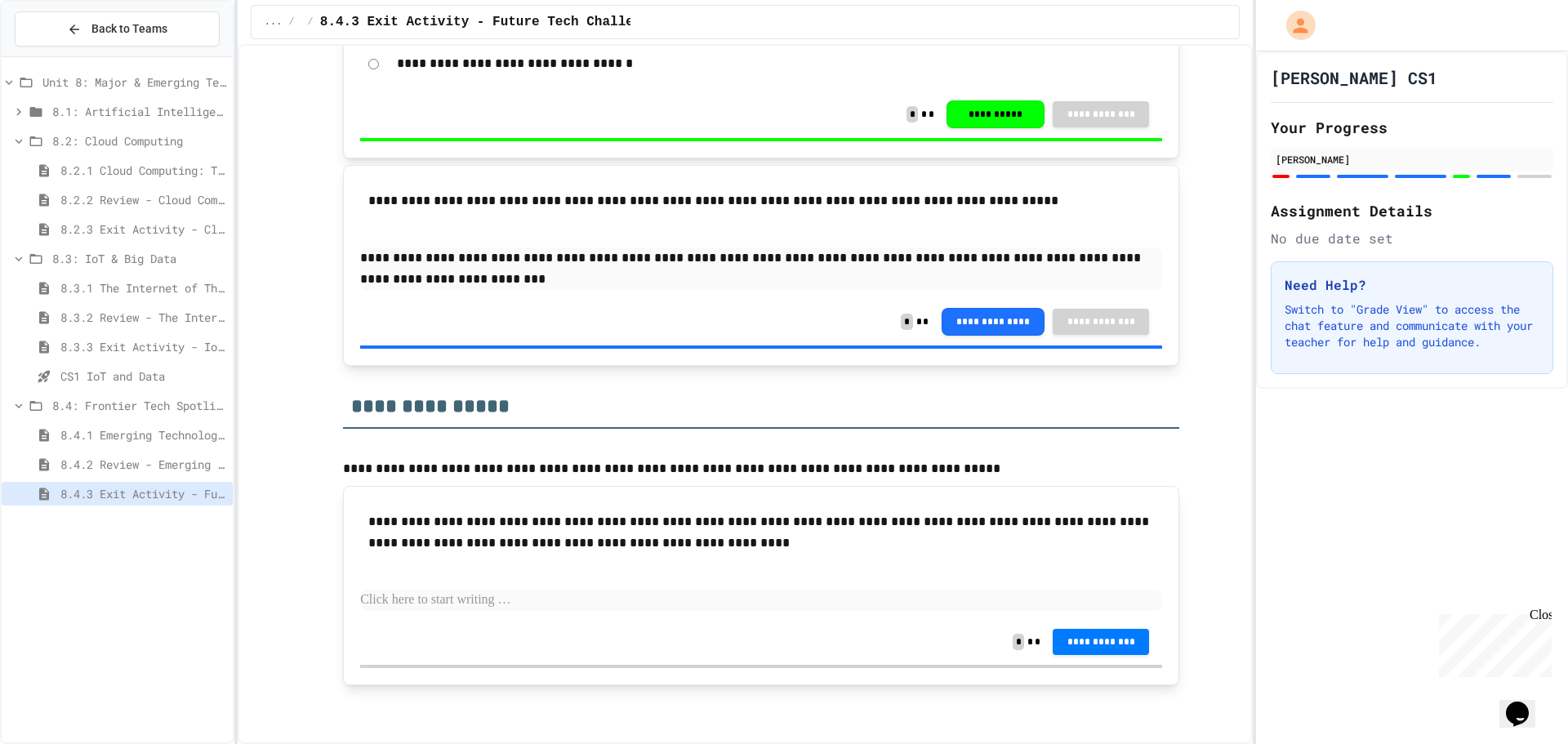
click at [142, 141] on span "8.2: Cloud Computing" at bounding box center [139, 141] width 174 height 18
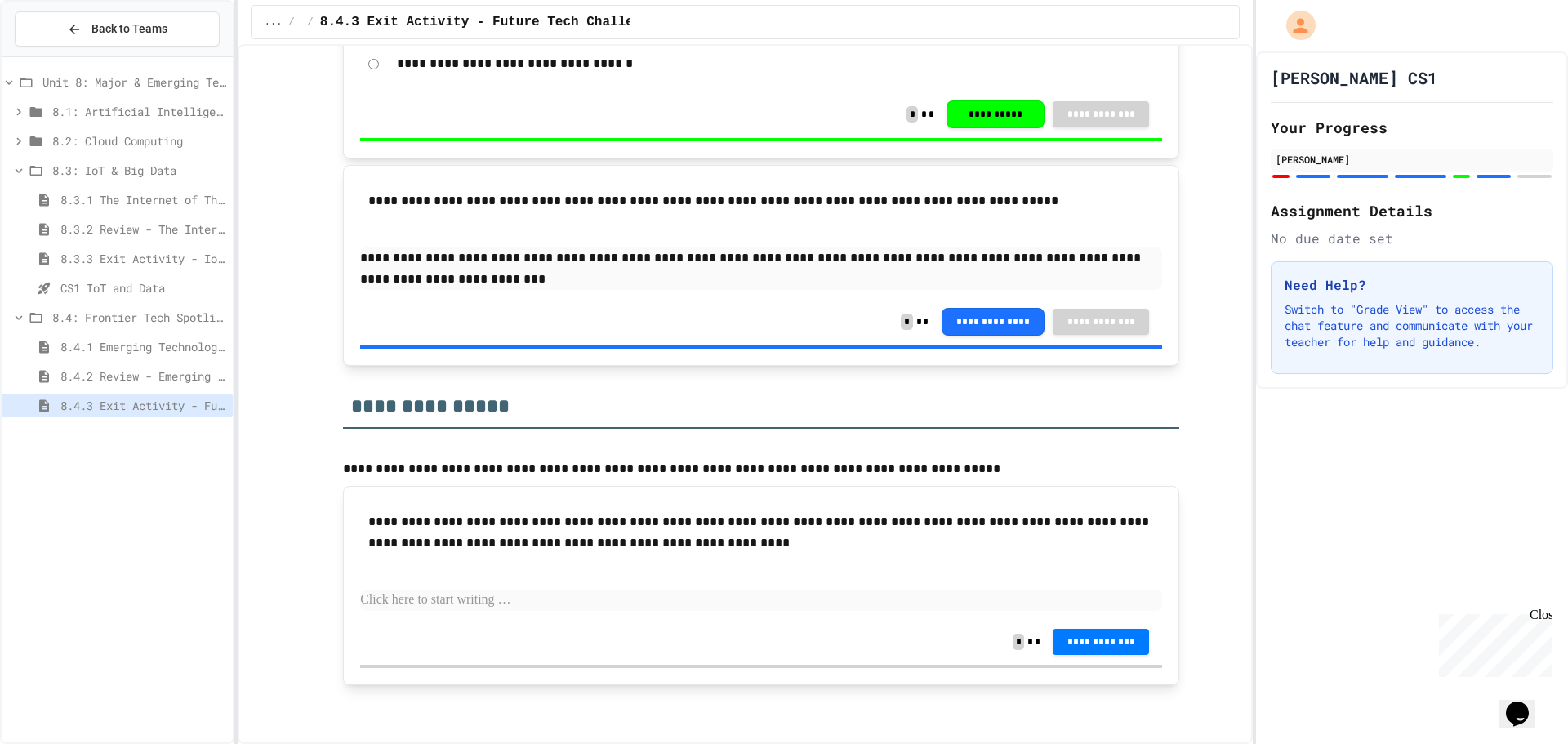
click at [131, 163] on span "8.3: IoT & Big Data" at bounding box center [139, 170] width 174 height 18
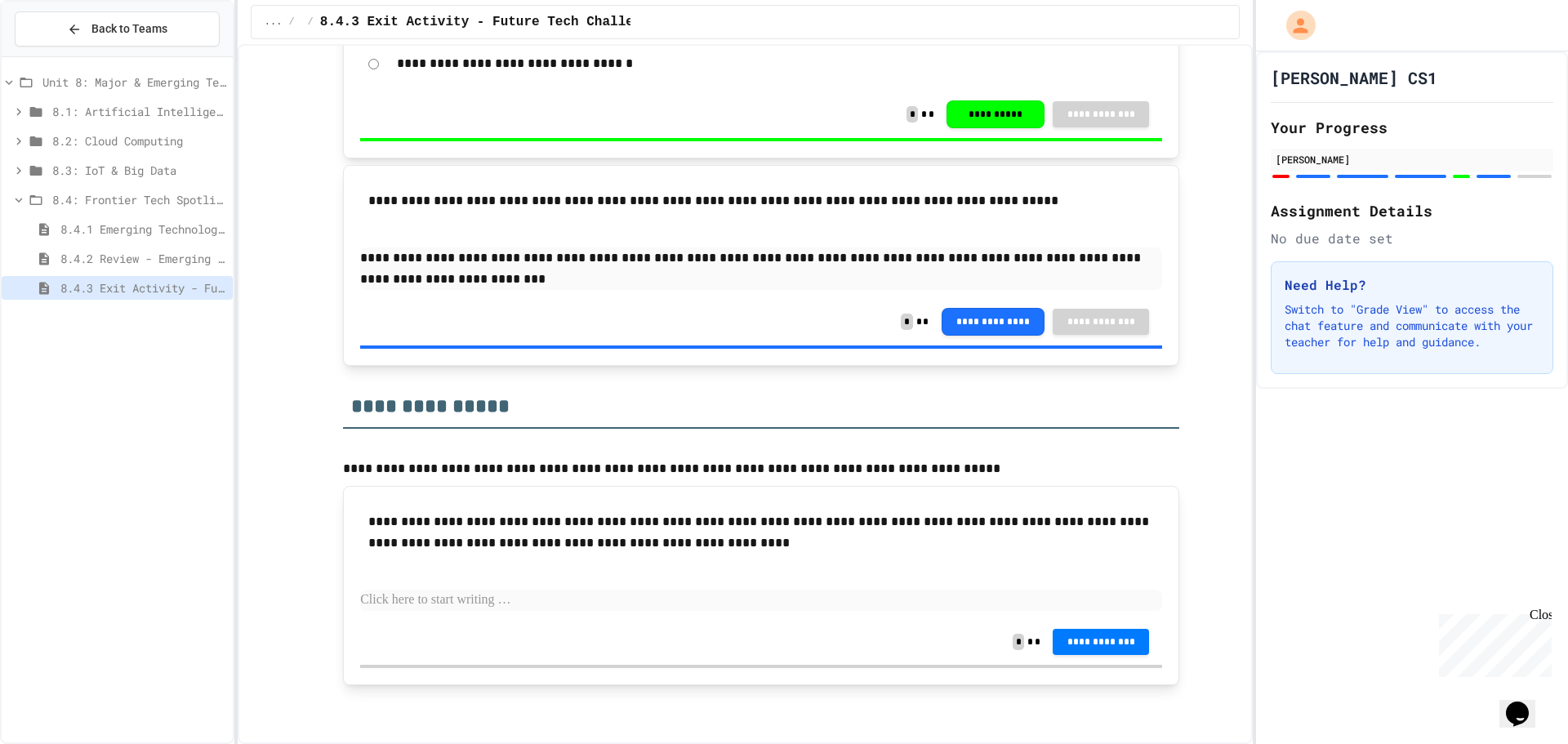
click at [125, 197] on span "8.4: Frontier Tech Spotlight" at bounding box center [139, 199] width 174 height 18
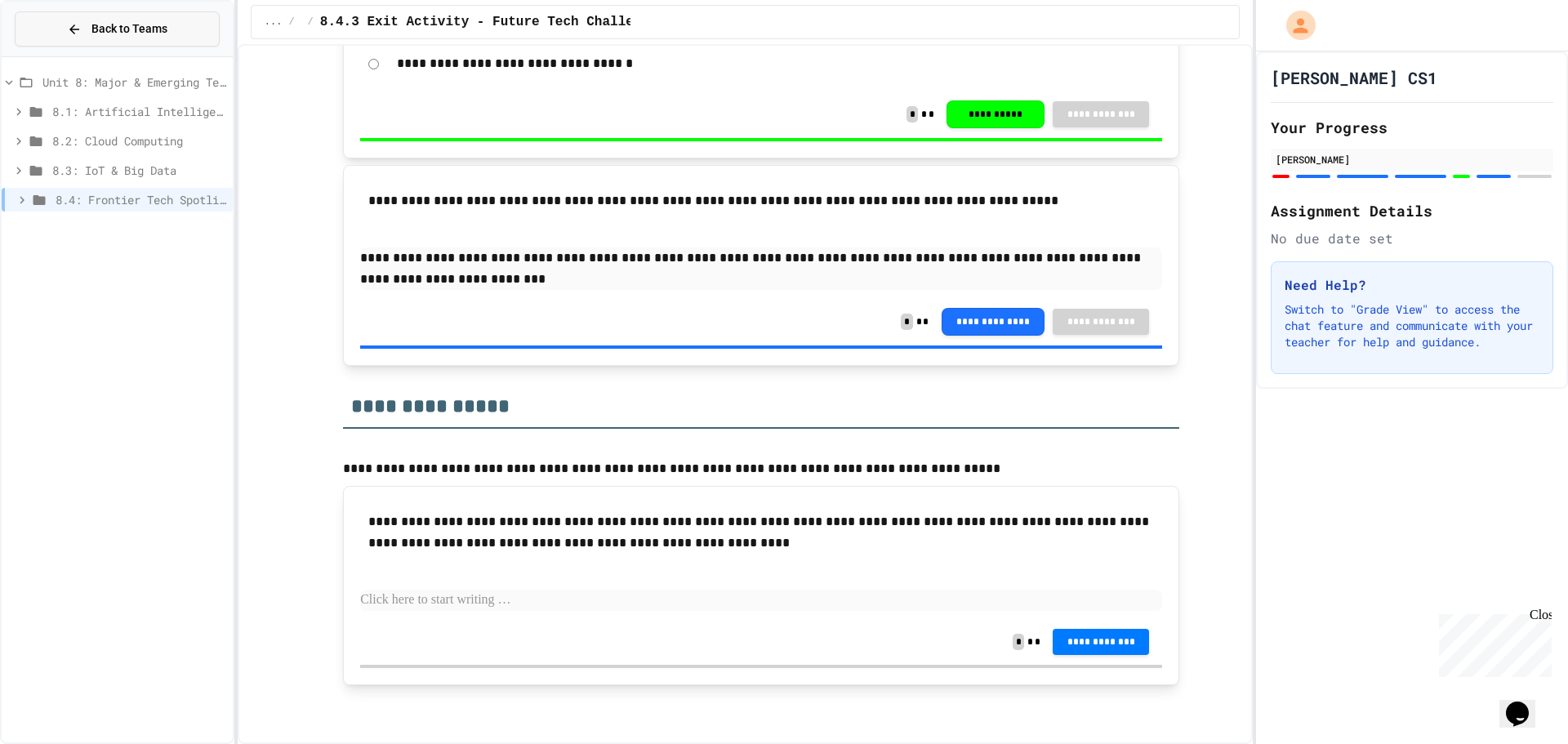
click at [159, 31] on span "Back to Teams" at bounding box center [130, 29] width 76 height 18
